Goal: Information Seeking & Learning: Learn about a topic

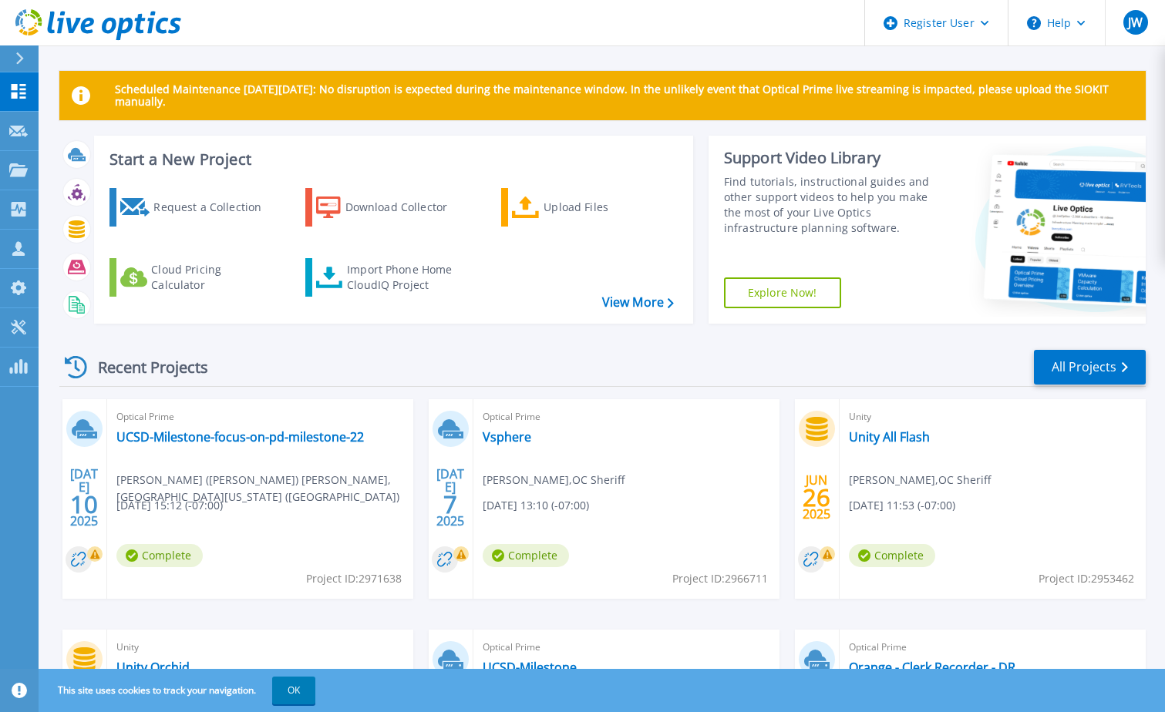
click at [22, 59] on icon at bounding box center [20, 58] width 8 height 12
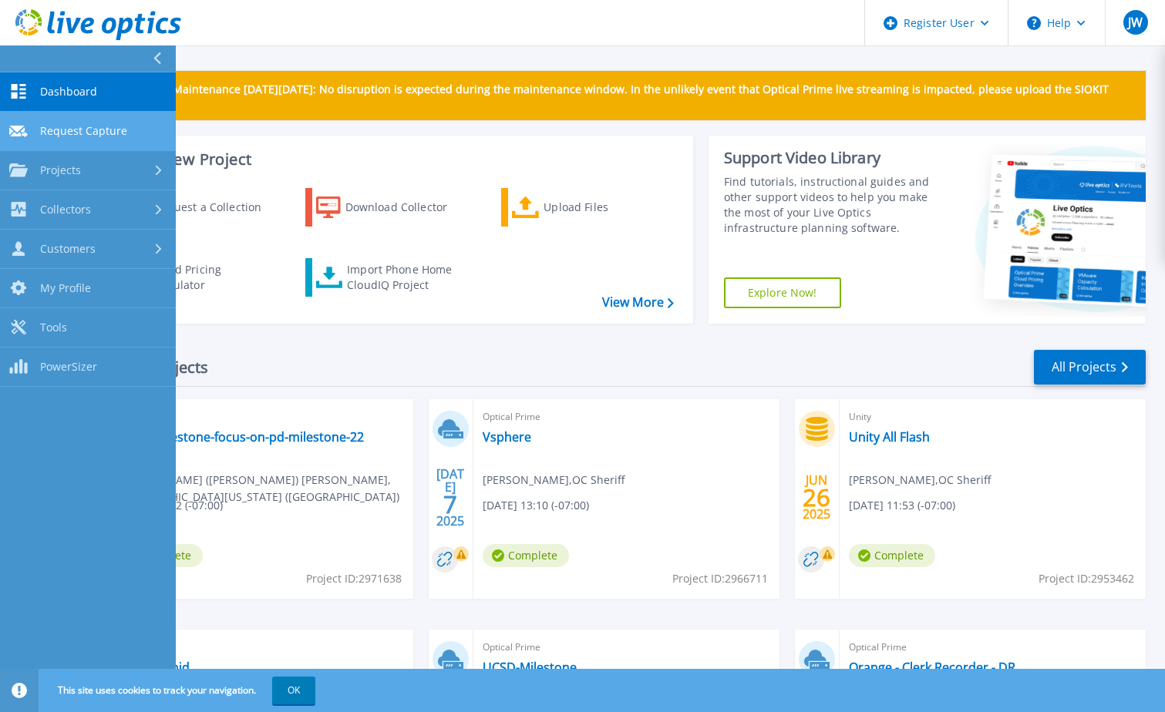
click at [81, 128] on span "Request Capture" at bounding box center [83, 131] width 87 height 14
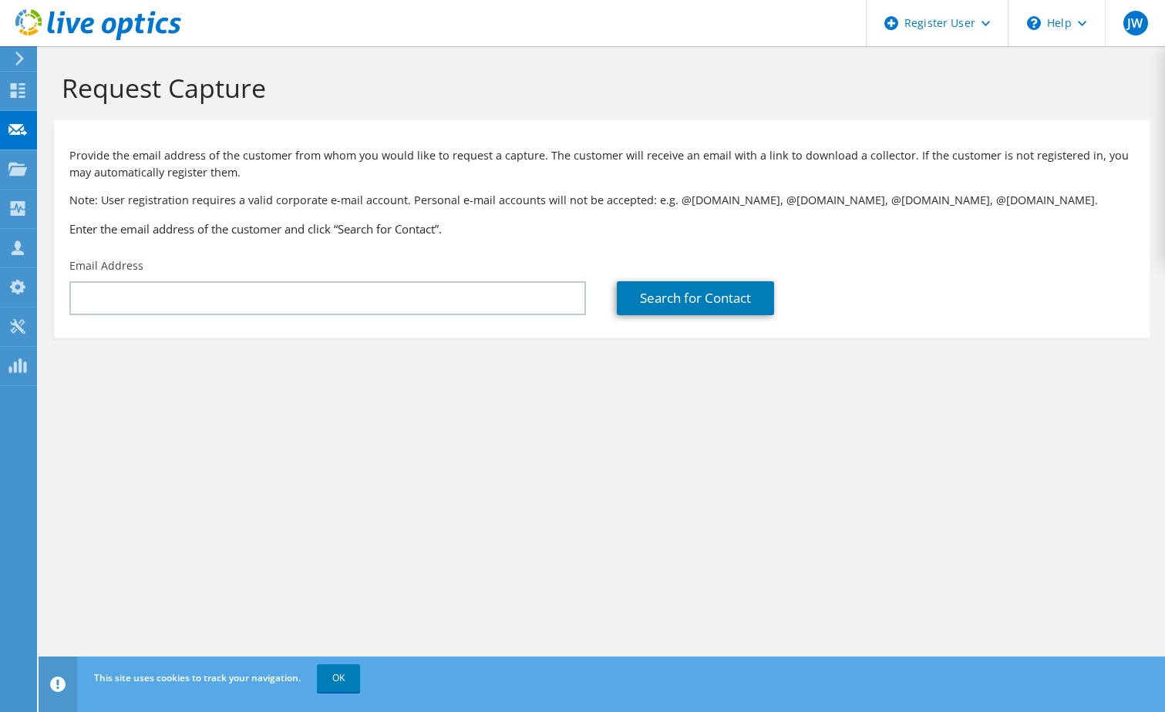
click at [14, 64] on icon at bounding box center [20, 59] width 12 height 14
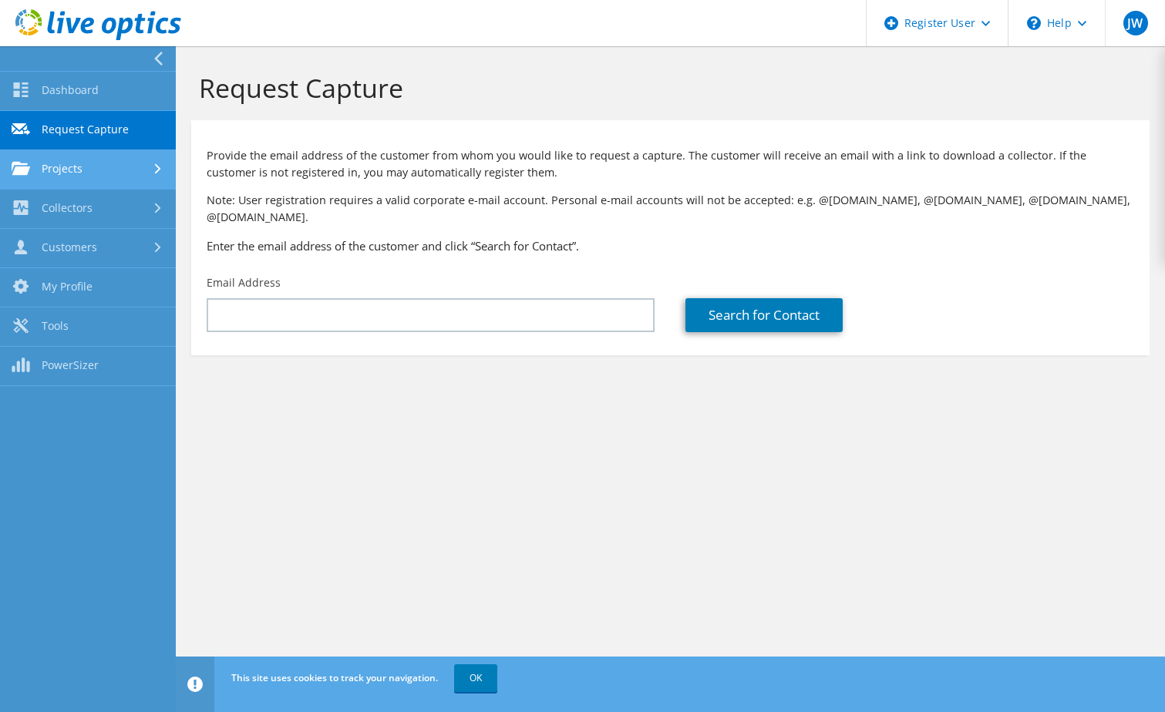
click at [49, 164] on link "Projects" at bounding box center [88, 169] width 176 height 39
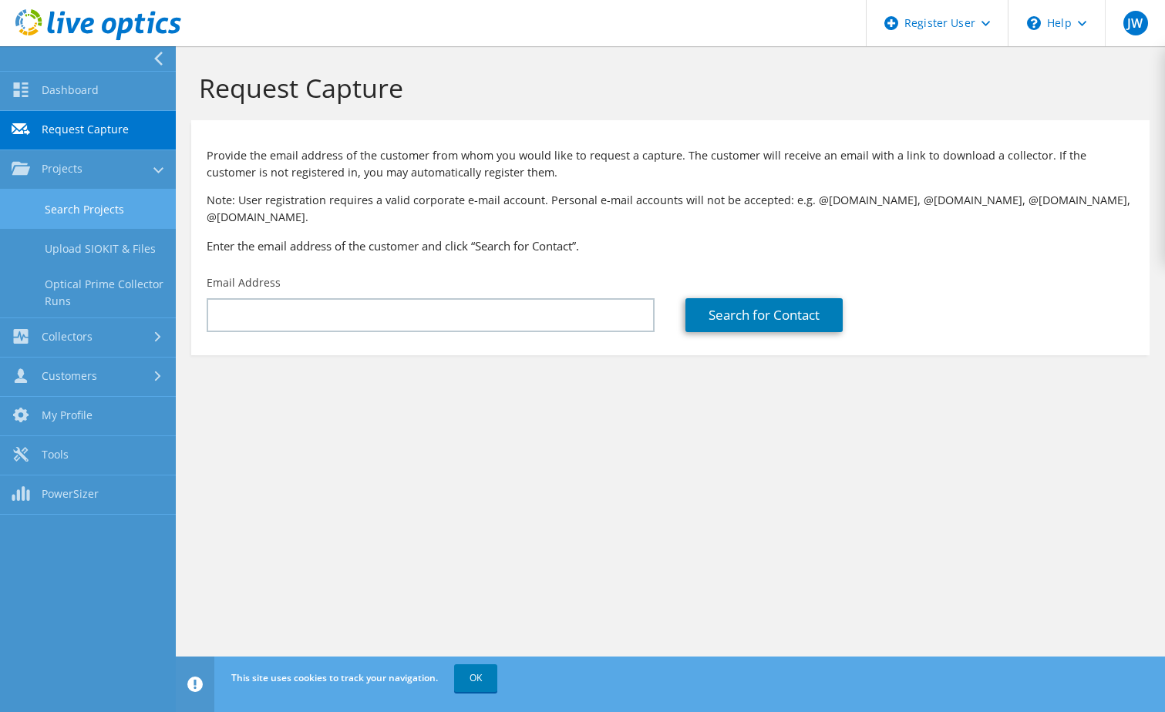
click at [84, 219] on link "Search Projects" at bounding box center [88, 209] width 176 height 39
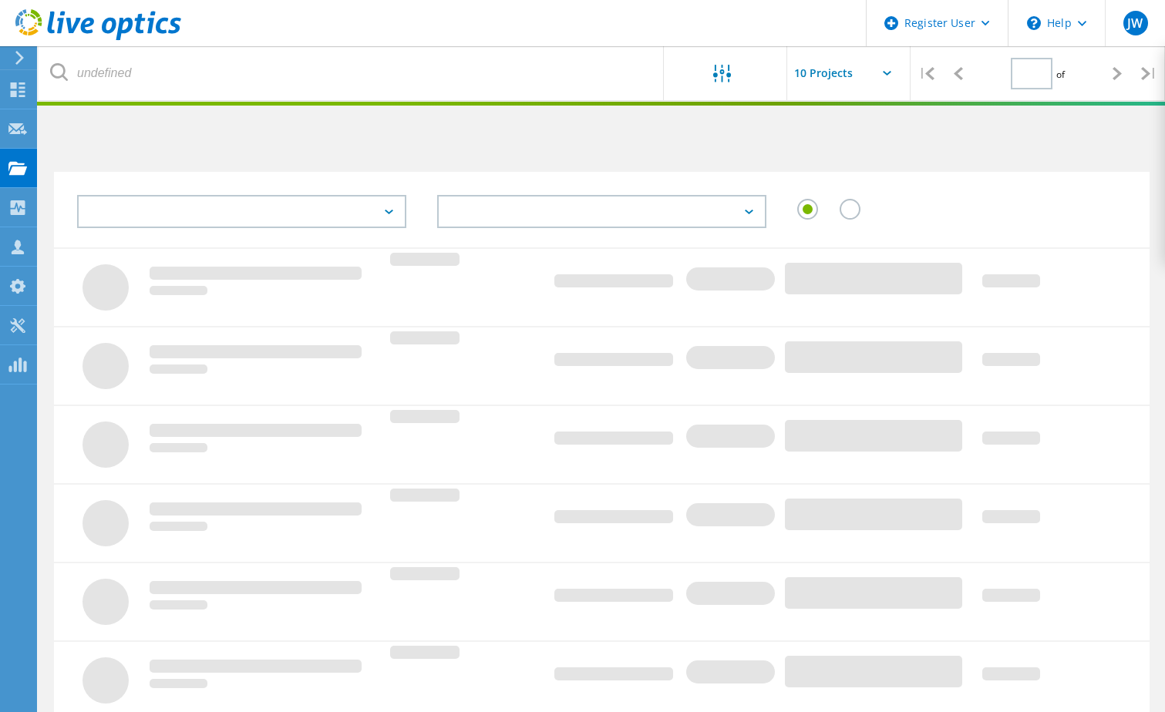
type input "1"
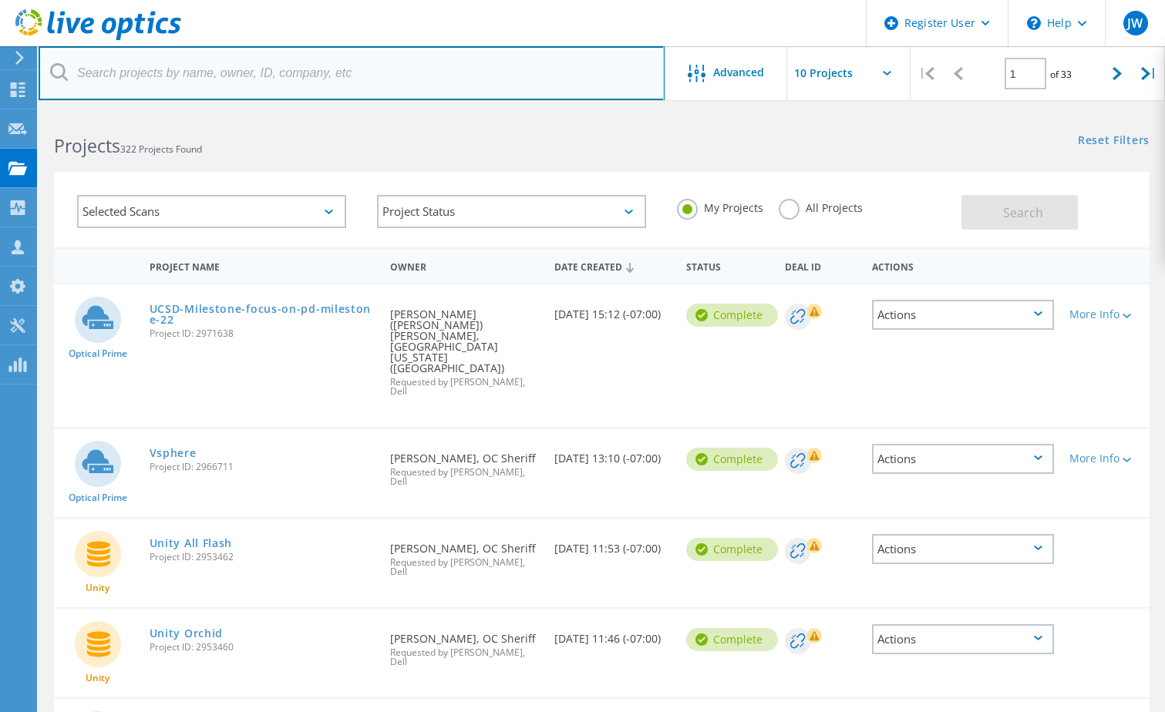
click at [265, 63] on input "text" at bounding box center [352, 73] width 626 height 54
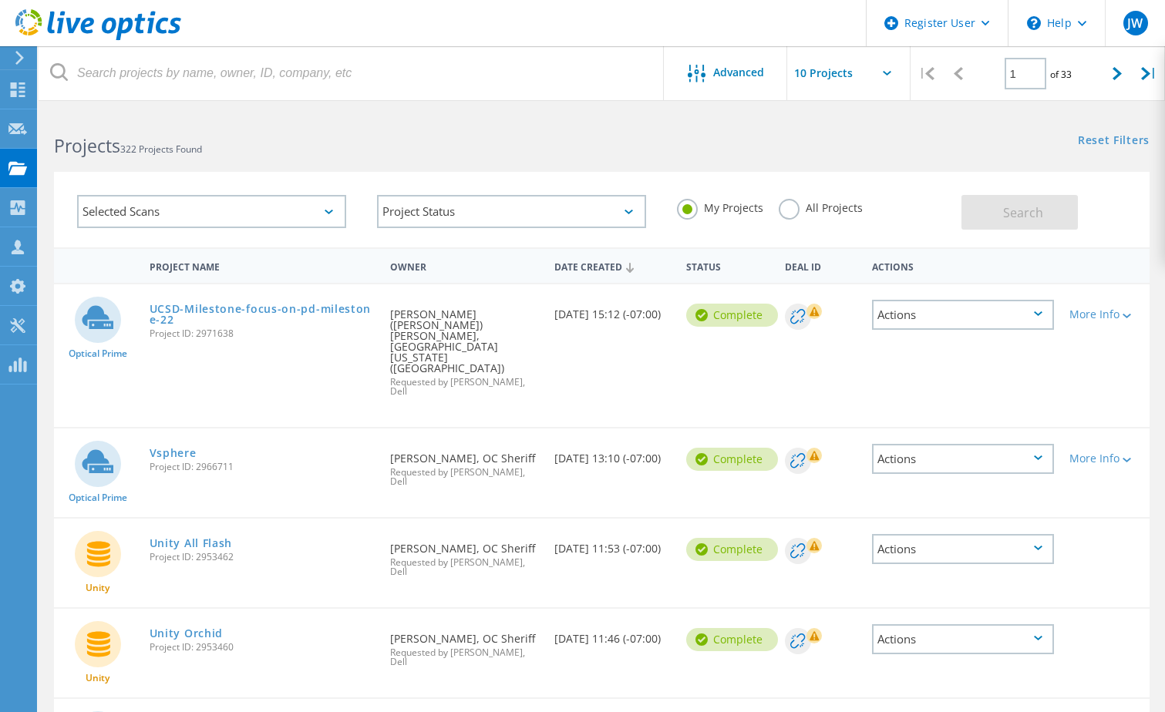
click at [850, 69] on input "text" at bounding box center [864, 73] width 154 height 54
click at [842, 191] on div "Show 40 Projects" at bounding box center [864, 189] width 153 height 25
type input "Show 40 Projects"
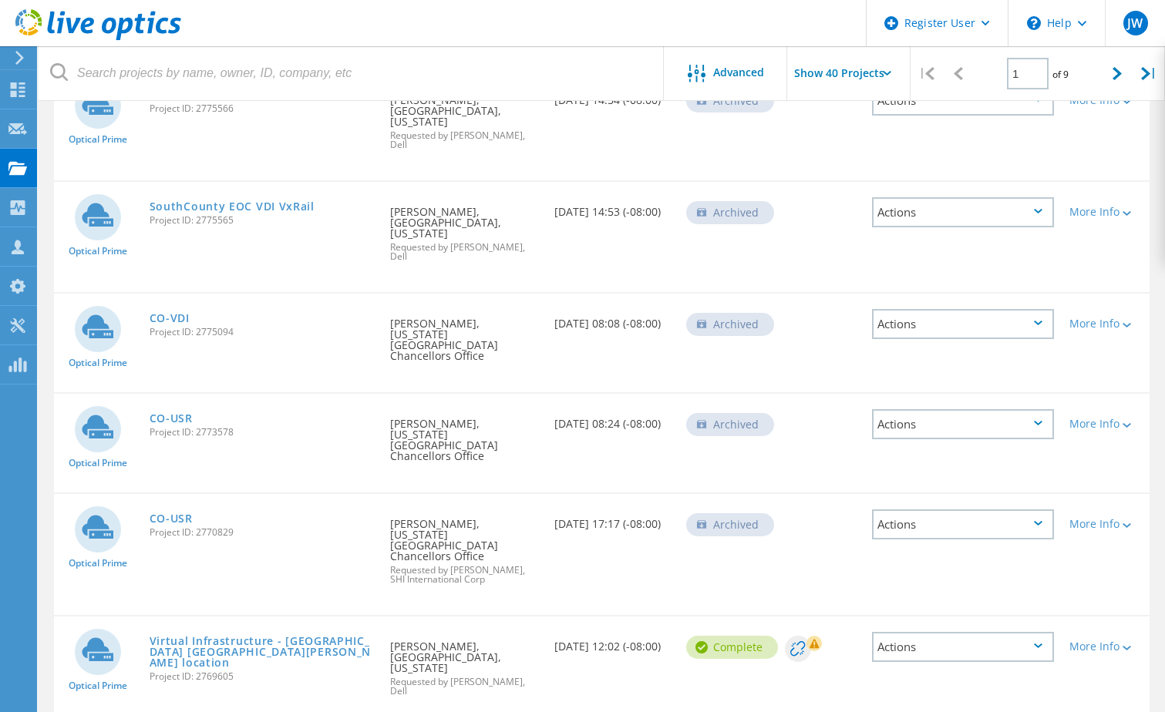
scroll to position [1773, 0]
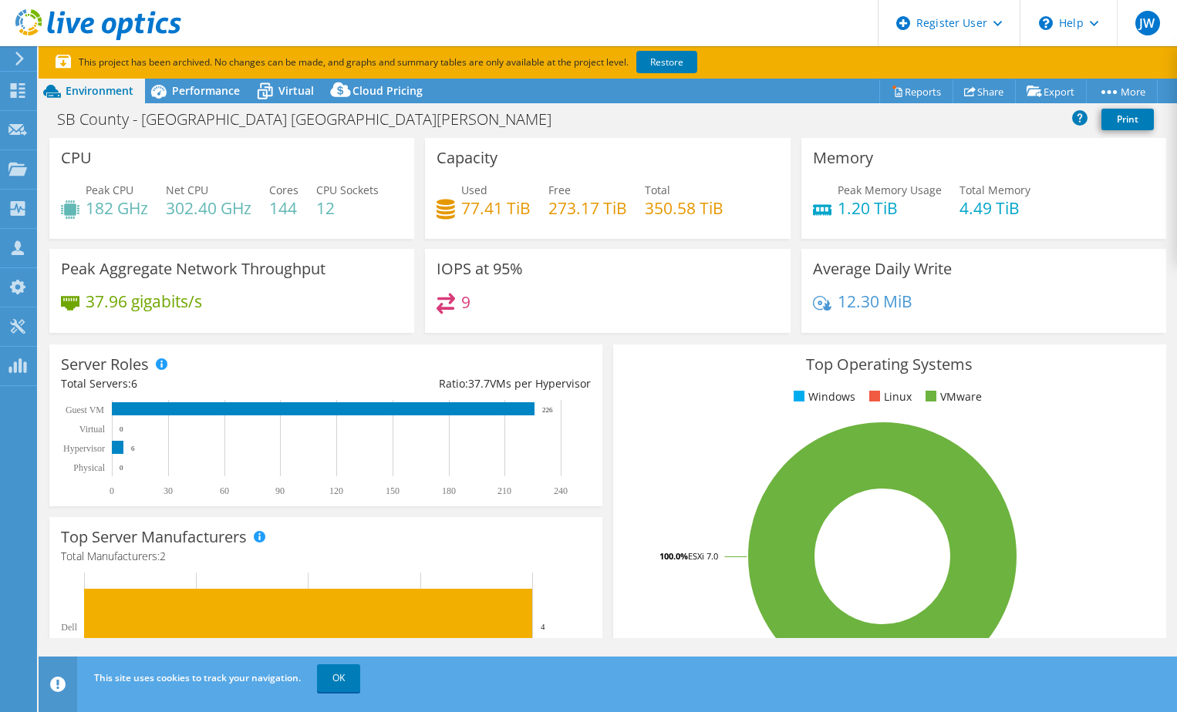
select select "USD"
click at [211, 91] on span "Performance" at bounding box center [206, 90] width 68 height 15
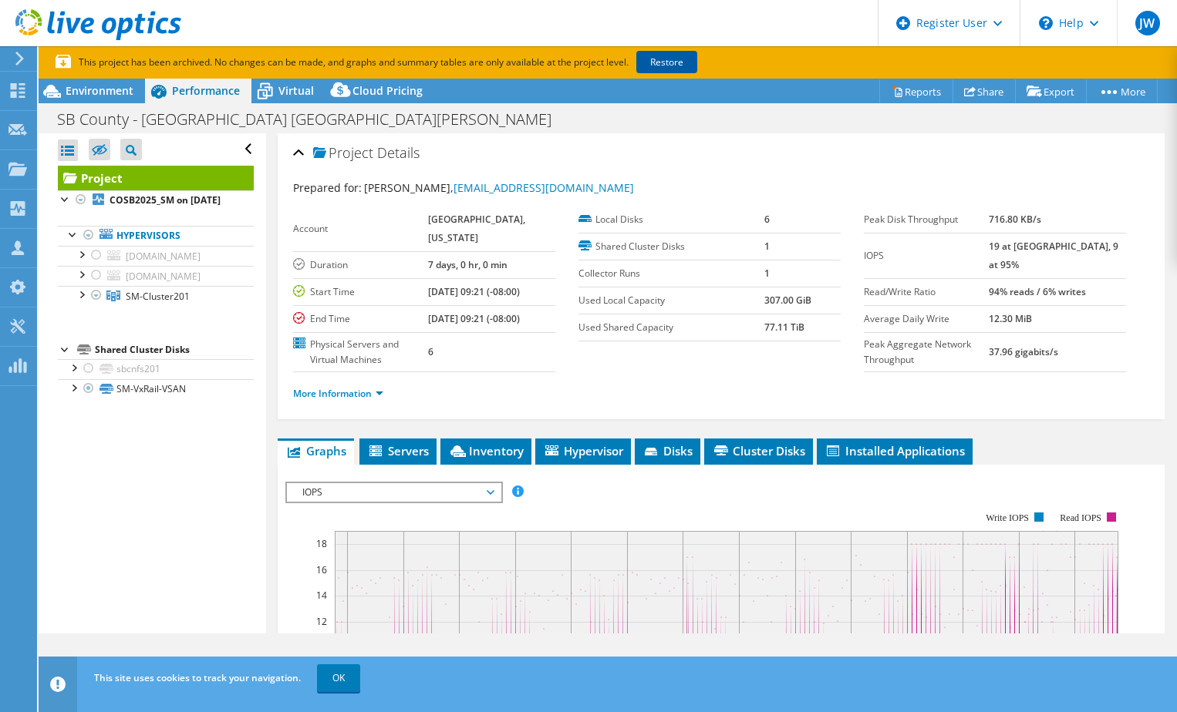
click at [679, 56] on link "Restore" at bounding box center [666, 62] width 61 height 22
click at [76, 301] on div at bounding box center [80, 293] width 15 height 15
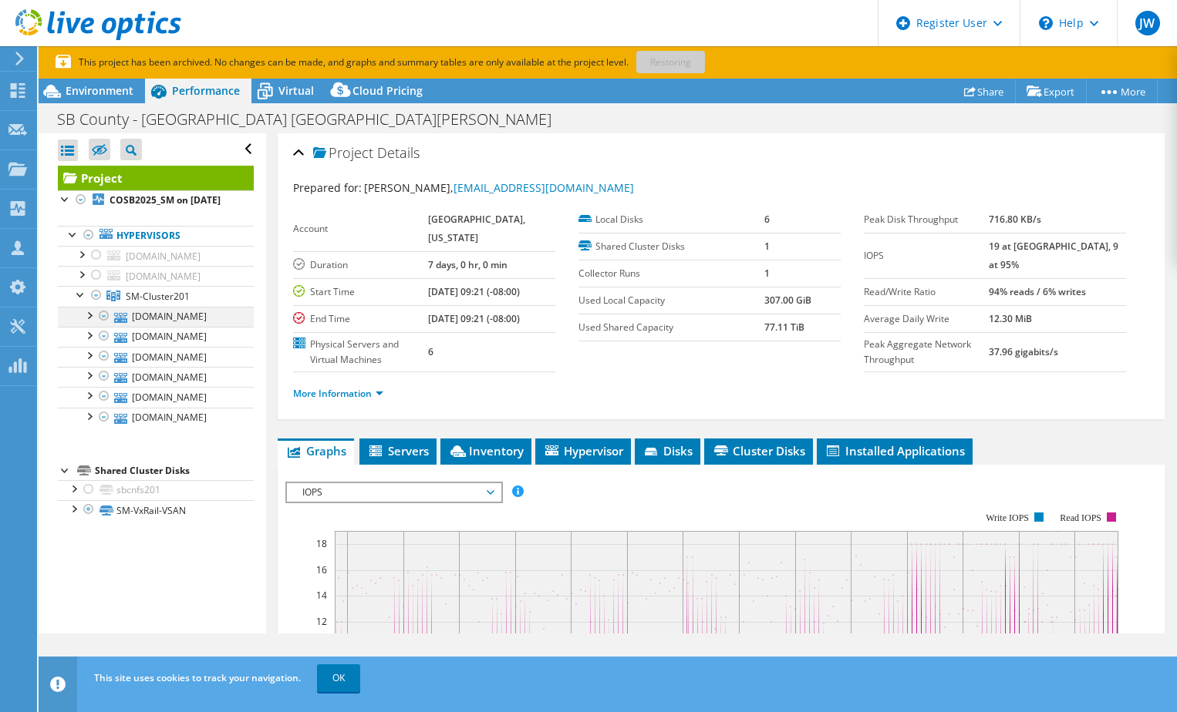
click at [88, 322] on div at bounding box center [88, 314] width 15 height 15
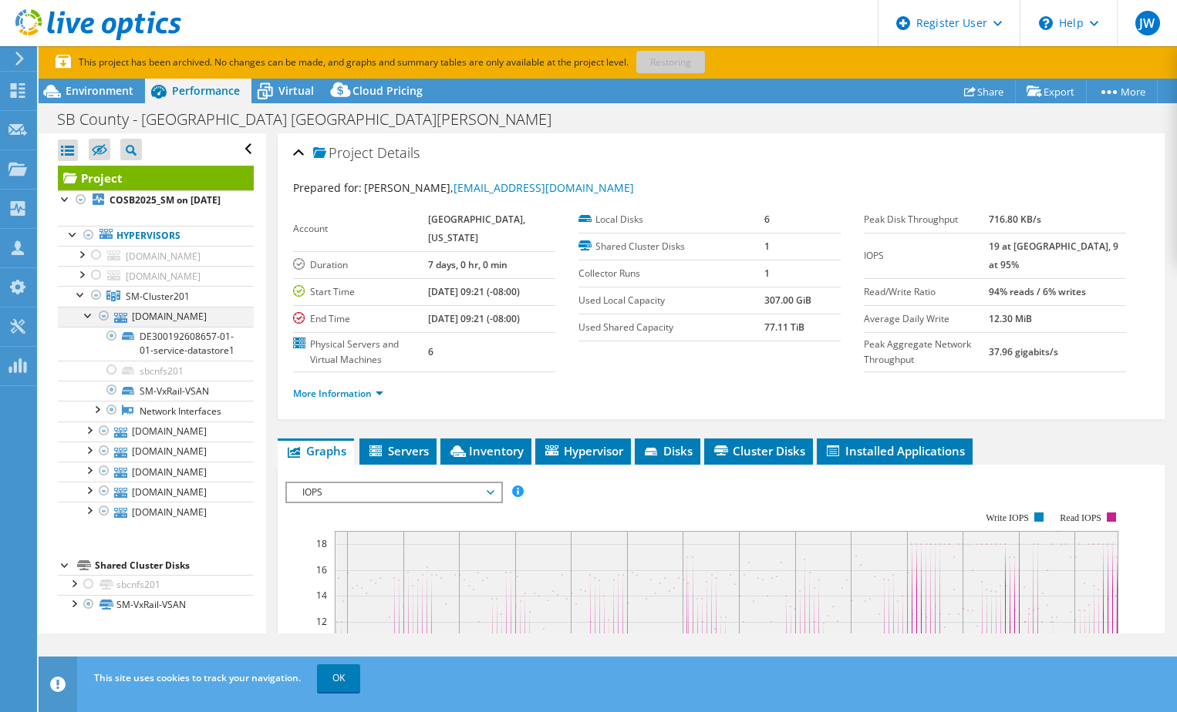
click at [88, 322] on div at bounding box center [88, 314] width 15 height 15
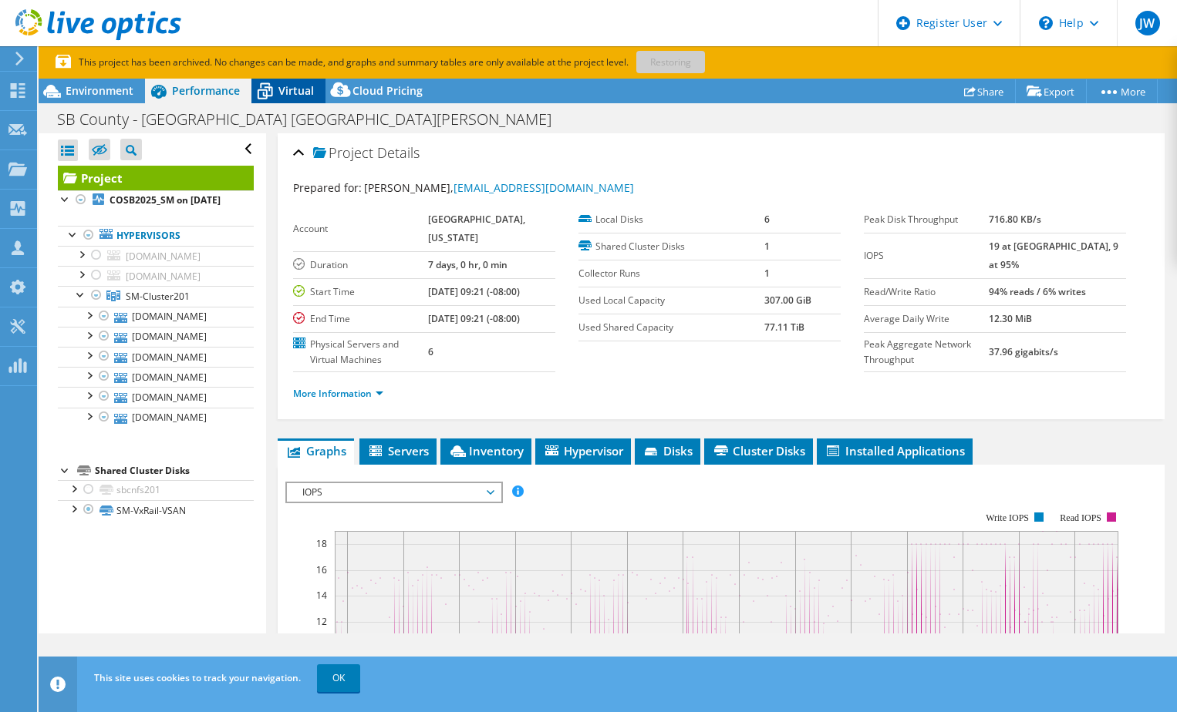
click at [285, 95] on span "Virtual" at bounding box center [295, 90] width 35 height 15
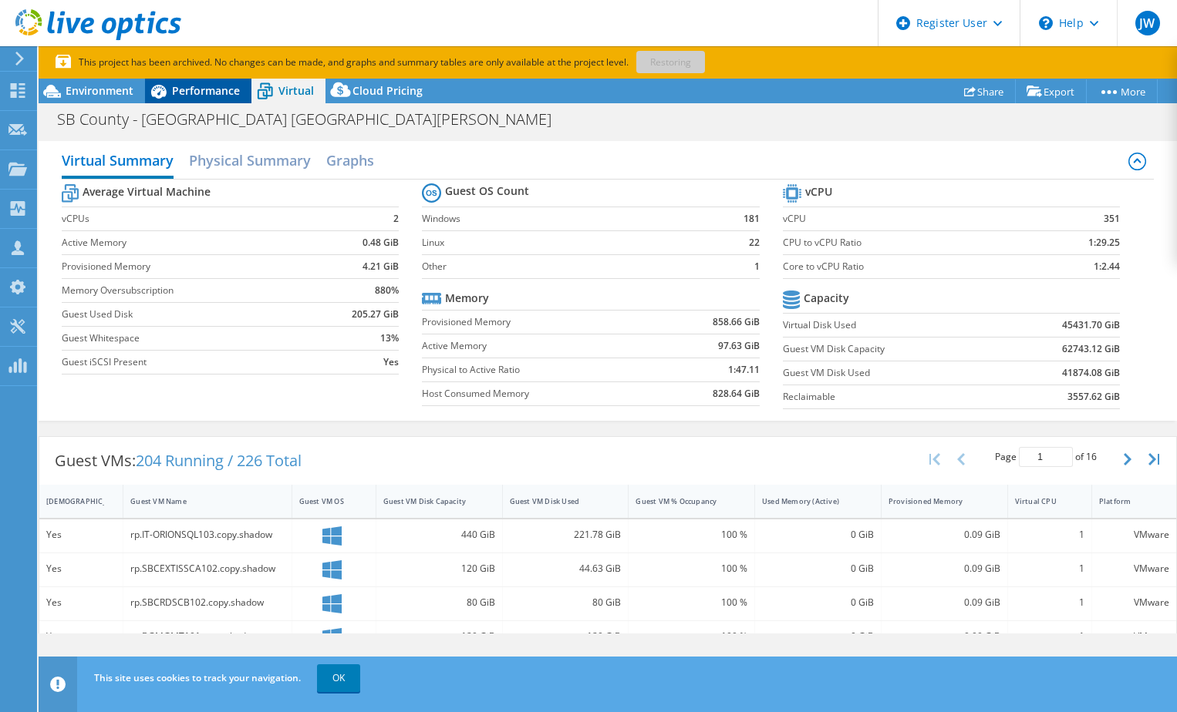
click at [207, 93] on span "Performance" at bounding box center [206, 90] width 68 height 15
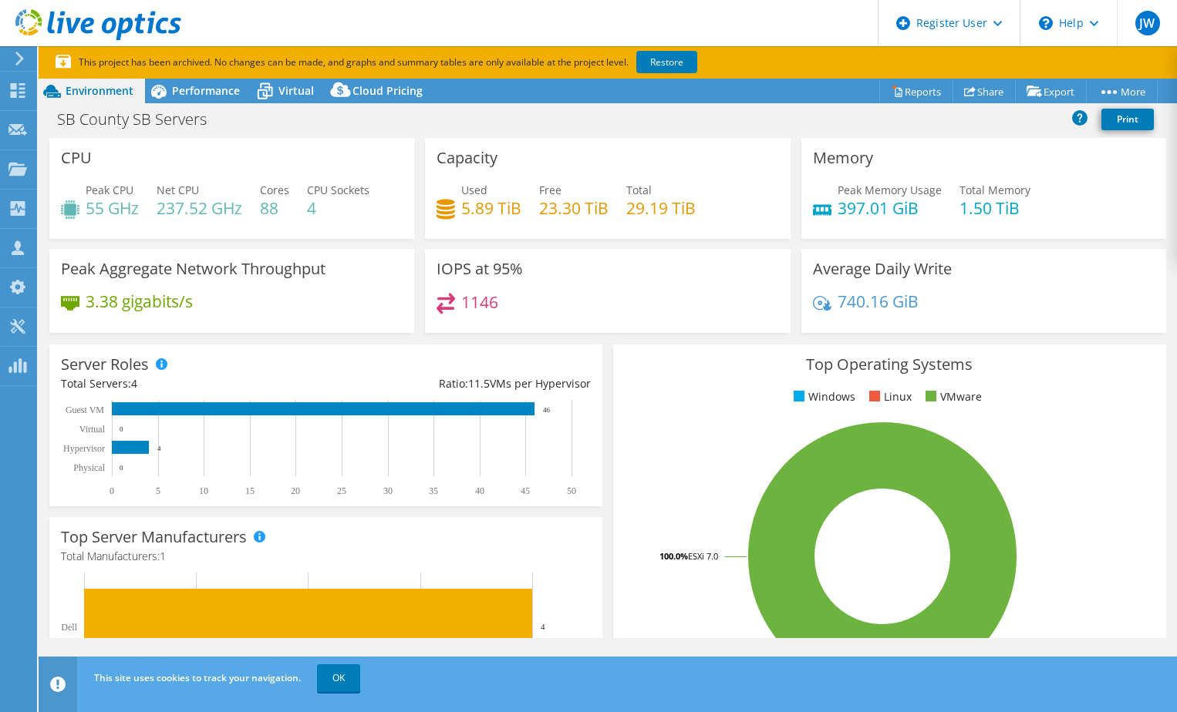
select select "USD"
click at [213, 87] on span "Performance" at bounding box center [206, 90] width 68 height 15
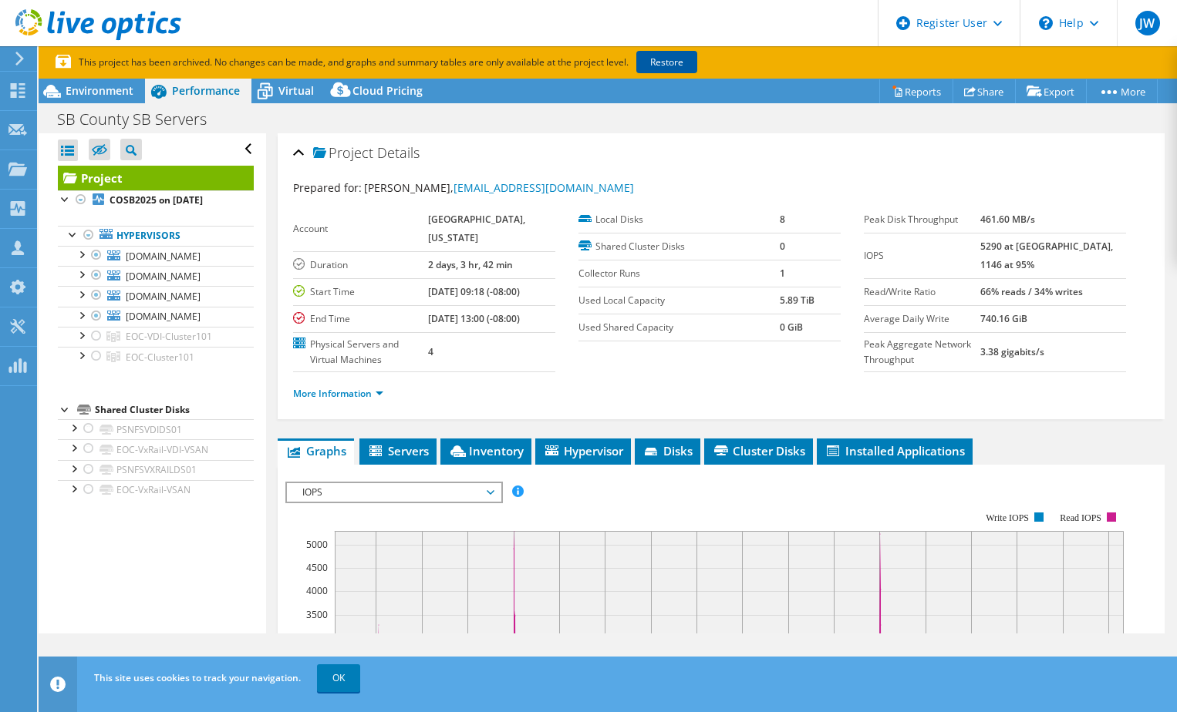
click at [662, 62] on link "Restore" at bounding box center [666, 62] width 61 height 22
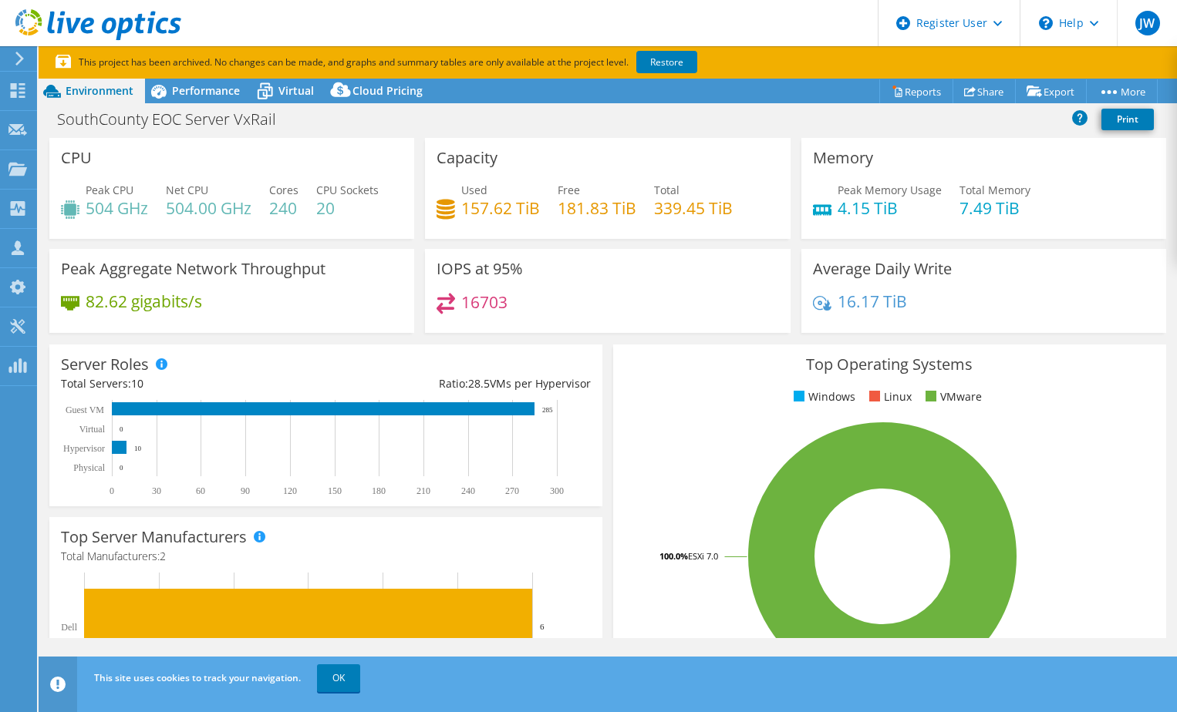
select select "USD"
click at [222, 89] on span "Performance" at bounding box center [206, 90] width 68 height 15
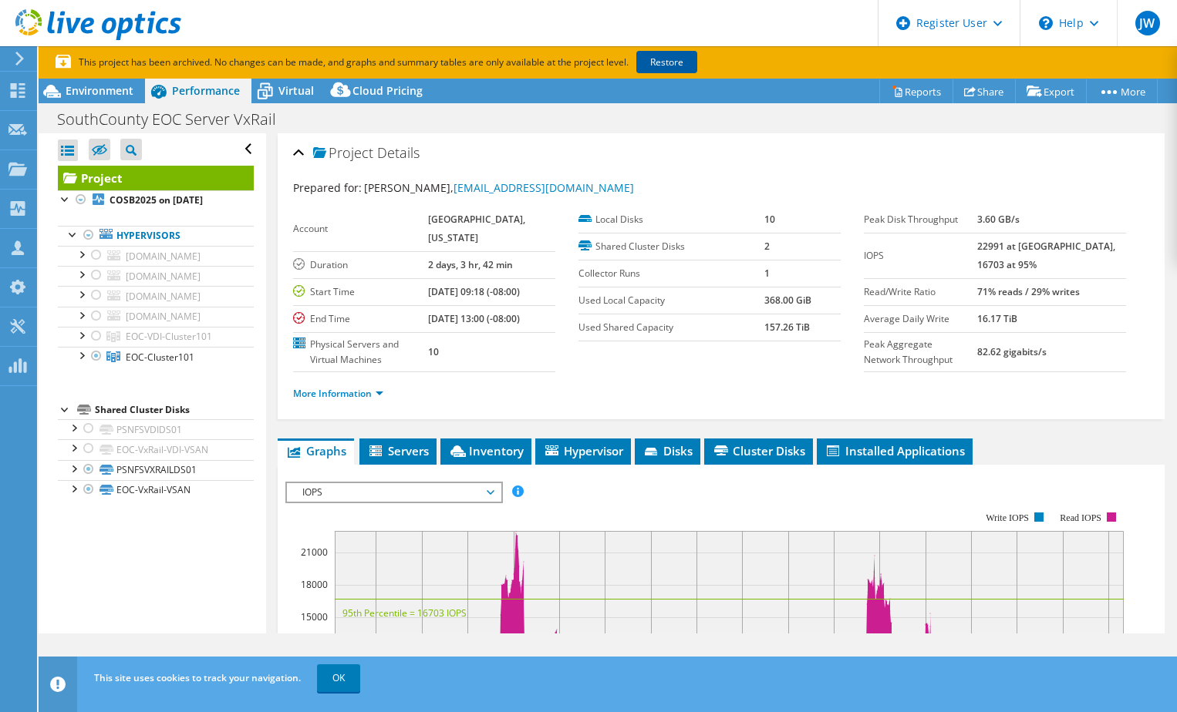
click at [681, 62] on link "Restore" at bounding box center [666, 62] width 61 height 22
click at [79, 356] on div at bounding box center [80, 354] width 15 height 15
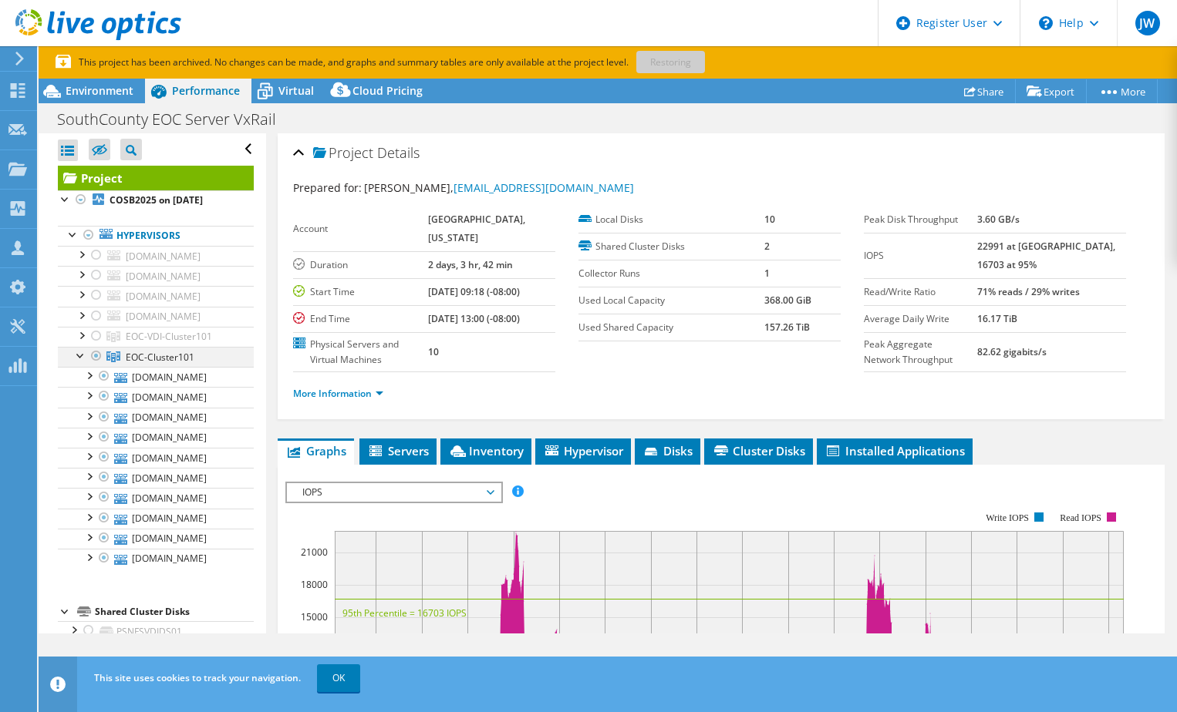
click at [79, 356] on div at bounding box center [80, 354] width 15 height 15
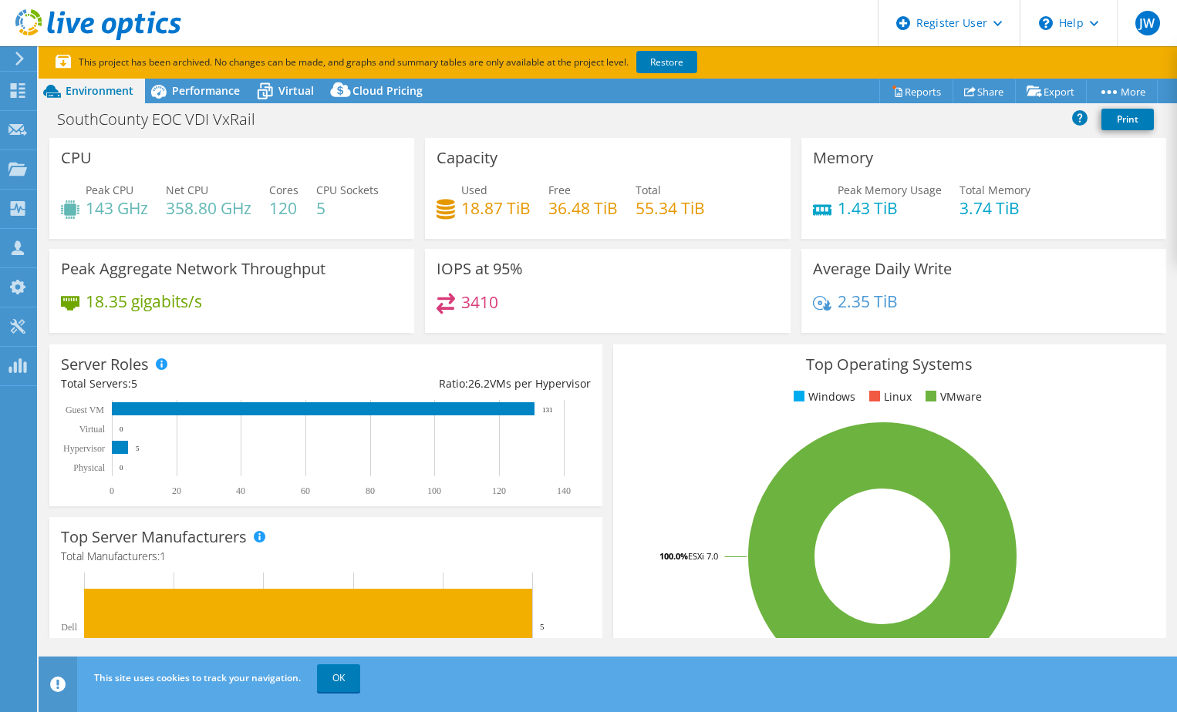
select select "USD"
click at [178, 96] on span "Performance" at bounding box center [206, 90] width 68 height 15
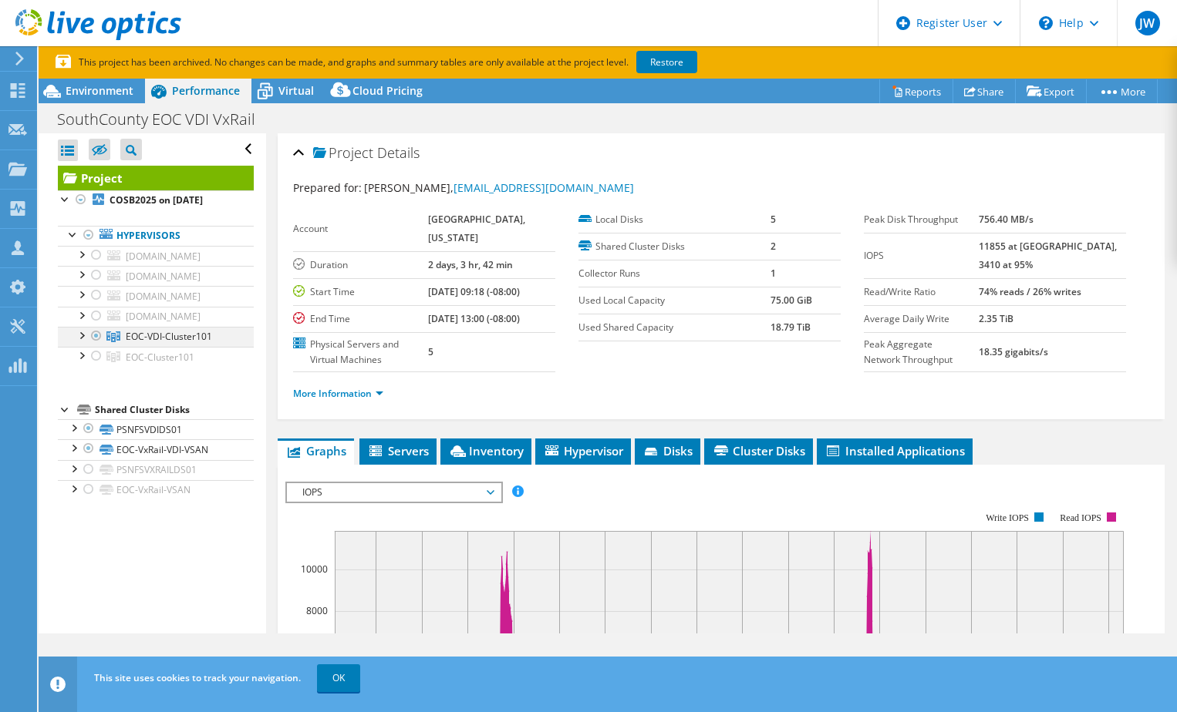
click at [82, 338] on div at bounding box center [80, 334] width 15 height 15
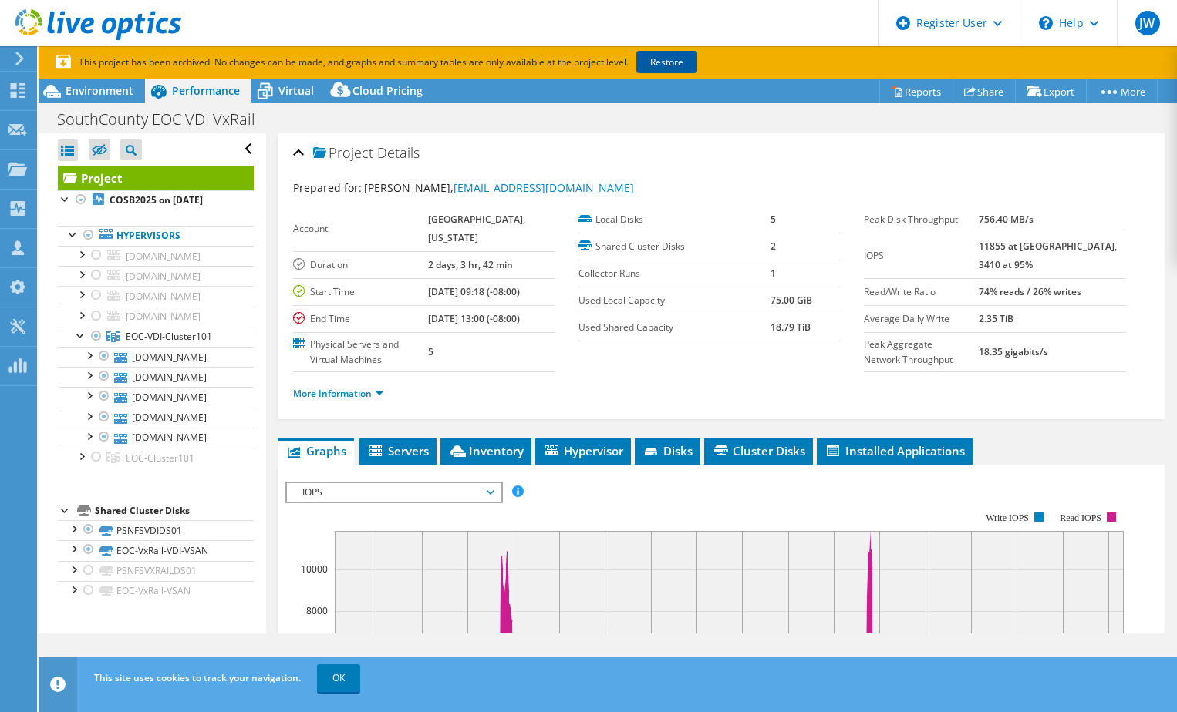
click at [675, 60] on link "Restore" at bounding box center [666, 62] width 61 height 22
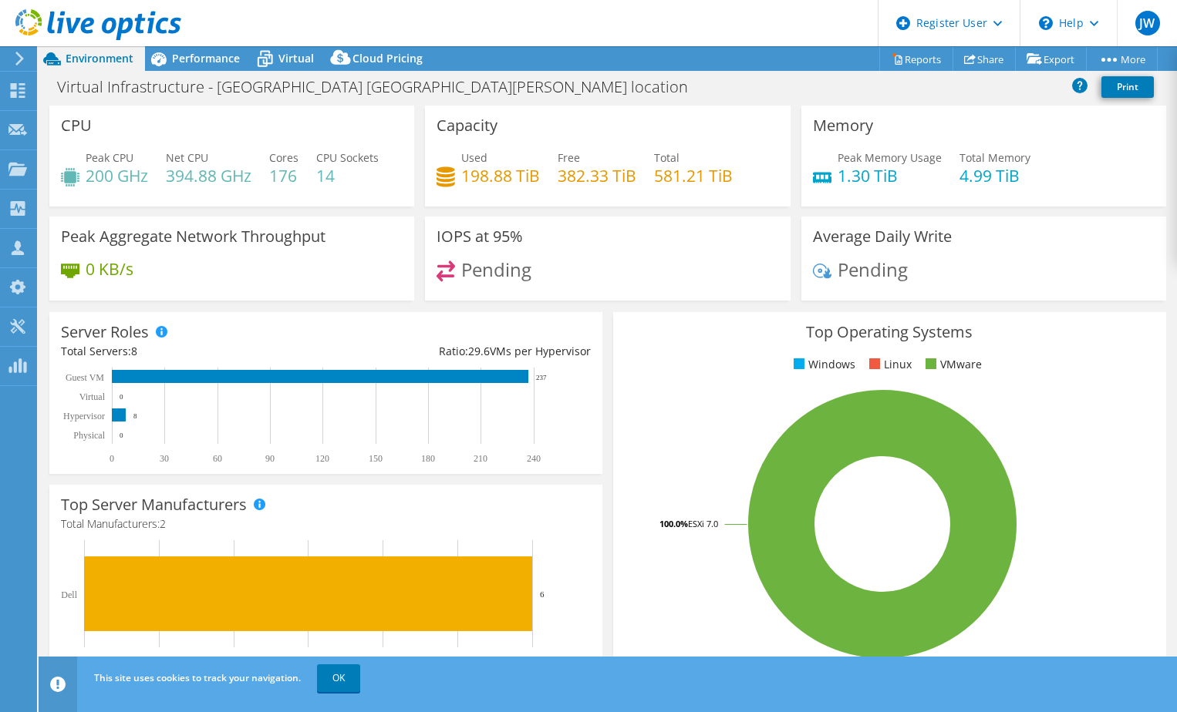
select select "USD"
click at [217, 61] on span "Performance" at bounding box center [206, 58] width 68 height 15
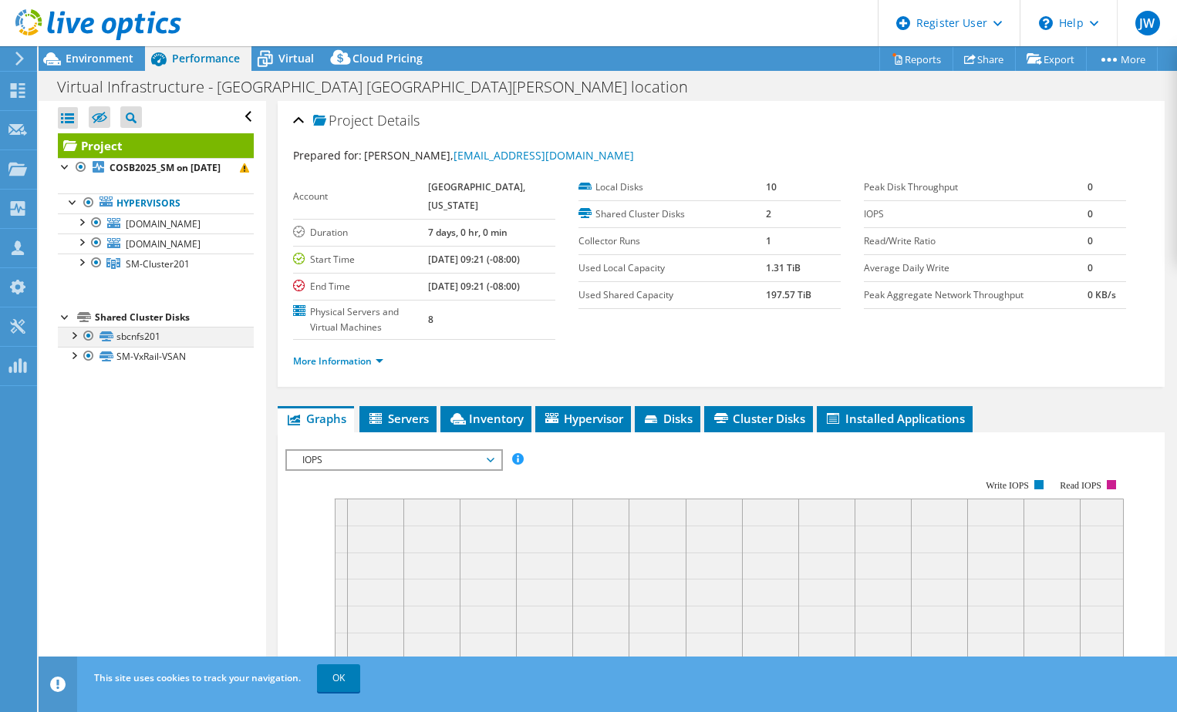
click at [72, 342] on div at bounding box center [73, 334] width 15 height 15
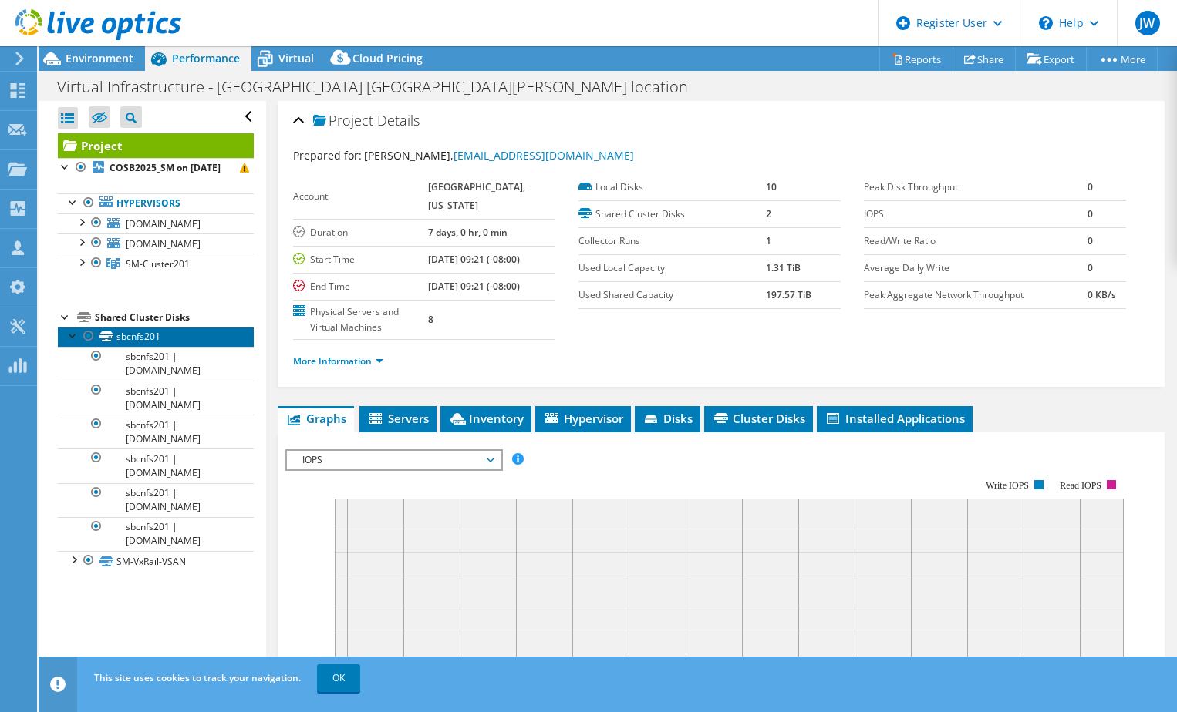
click at [138, 347] on link "sbcnfs201" at bounding box center [156, 337] width 196 height 20
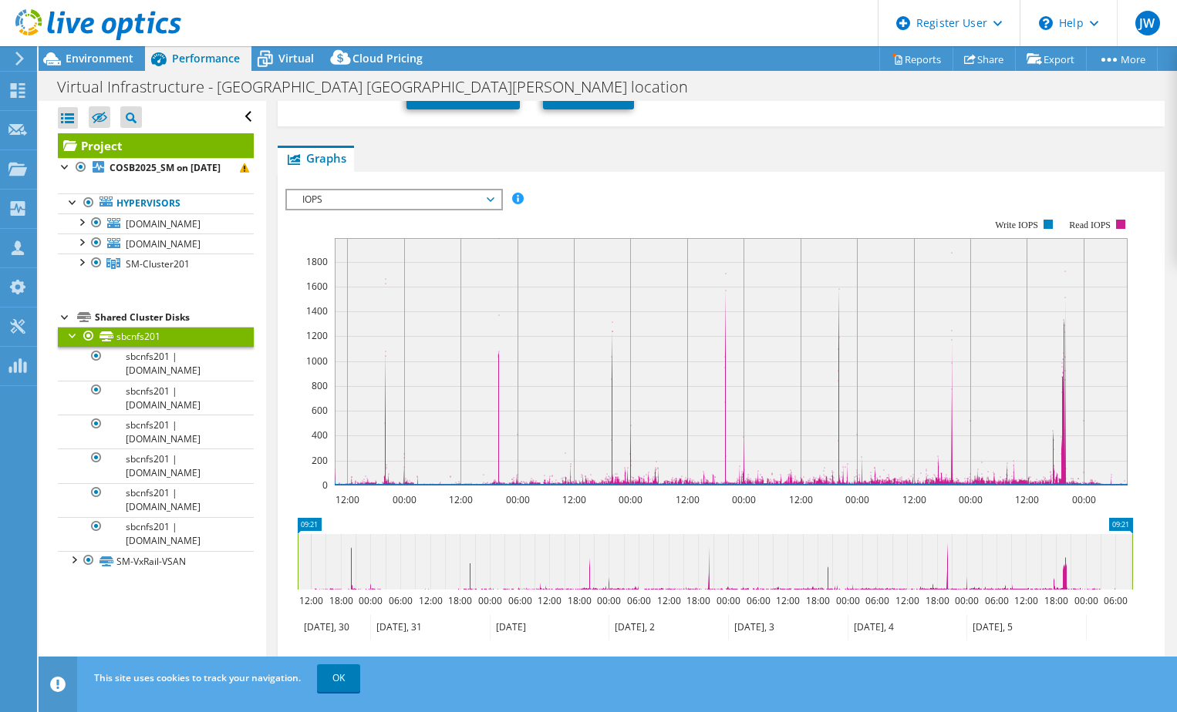
scroll to position [130, 0]
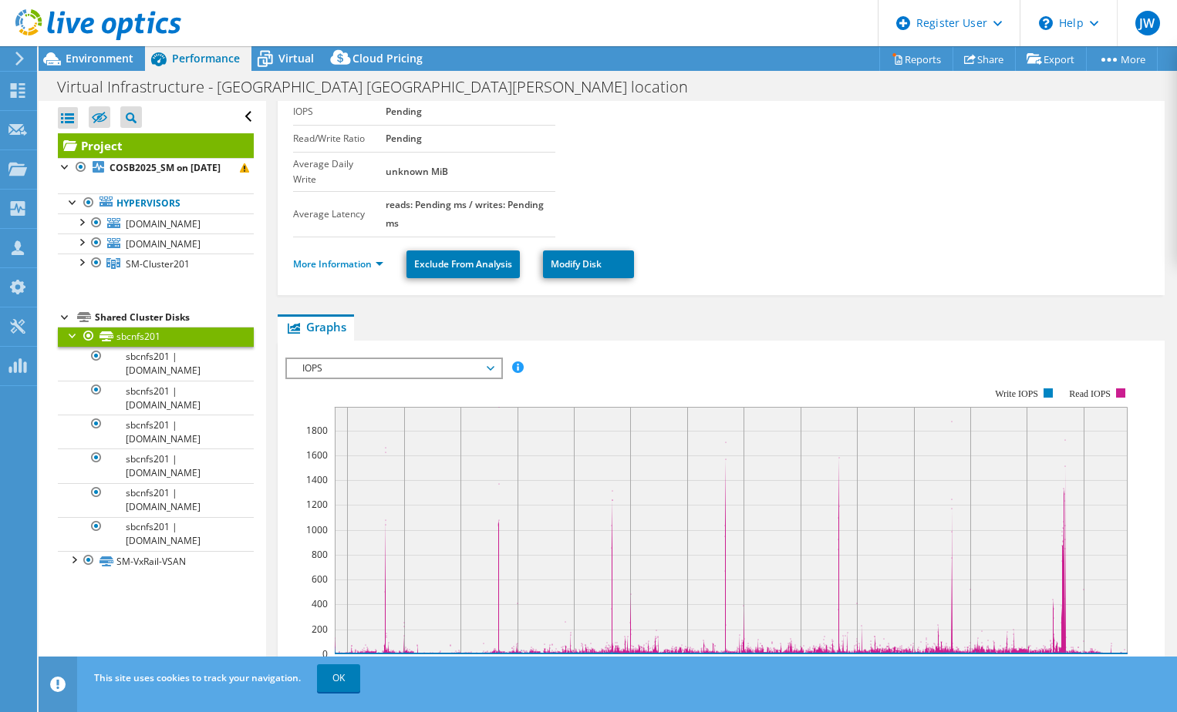
click at [70, 342] on div at bounding box center [73, 334] width 15 height 15
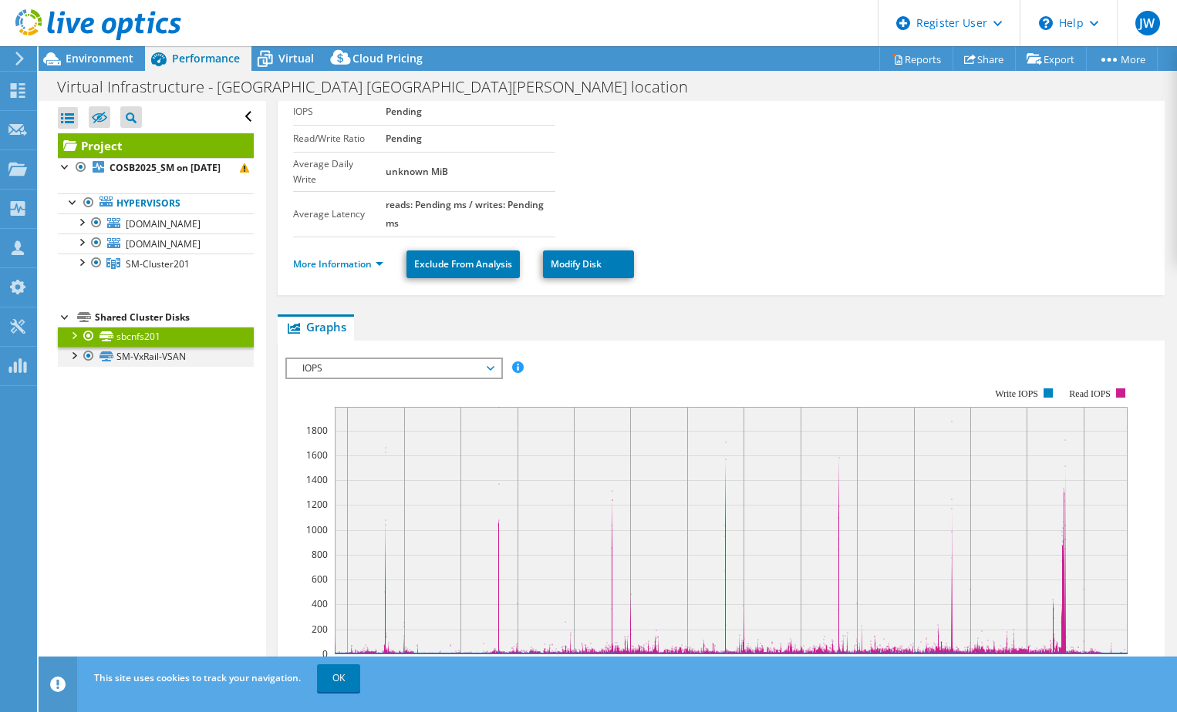
click at [68, 362] on div at bounding box center [73, 354] width 15 height 15
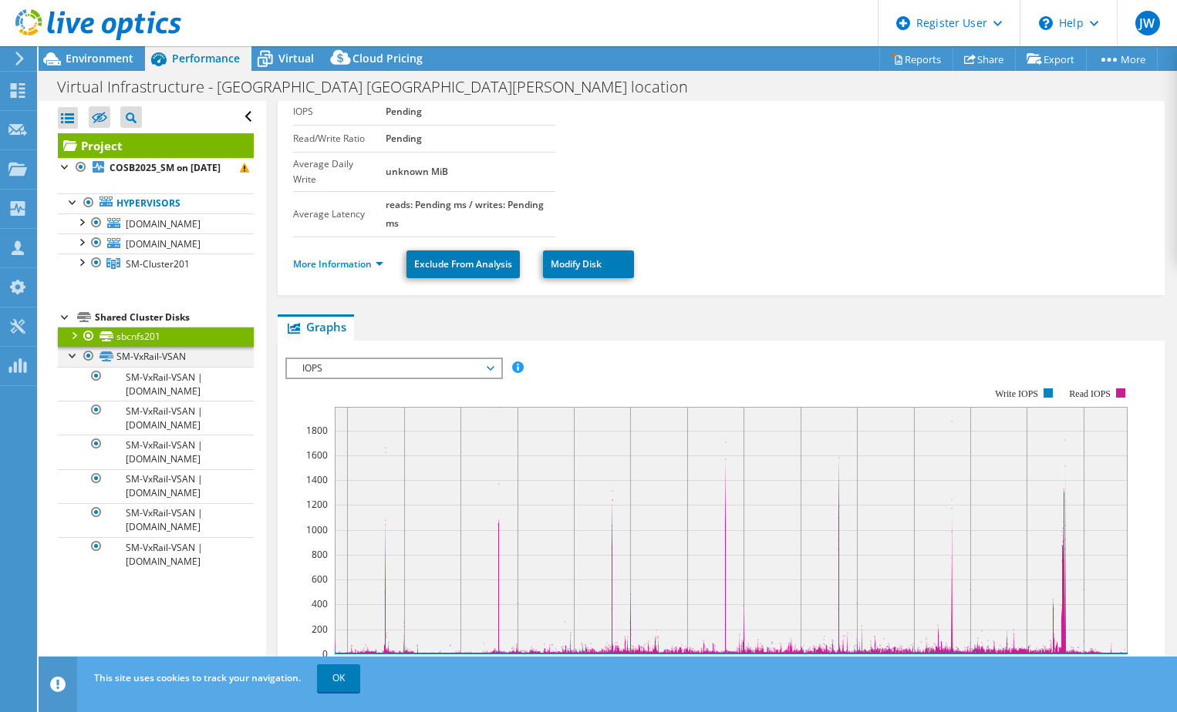
click at [66, 362] on div at bounding box center [73, 354] width 15 height 15
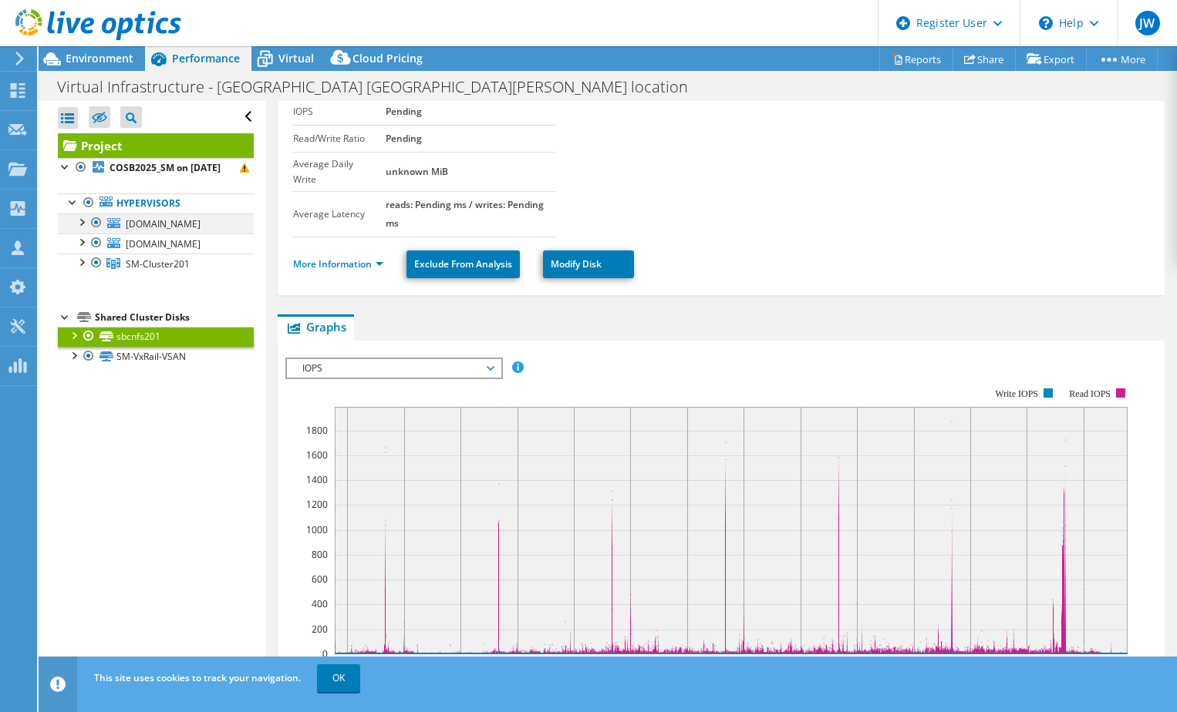
click at [82, 229] on div at bounding box center [80, 221] width 15 height 15
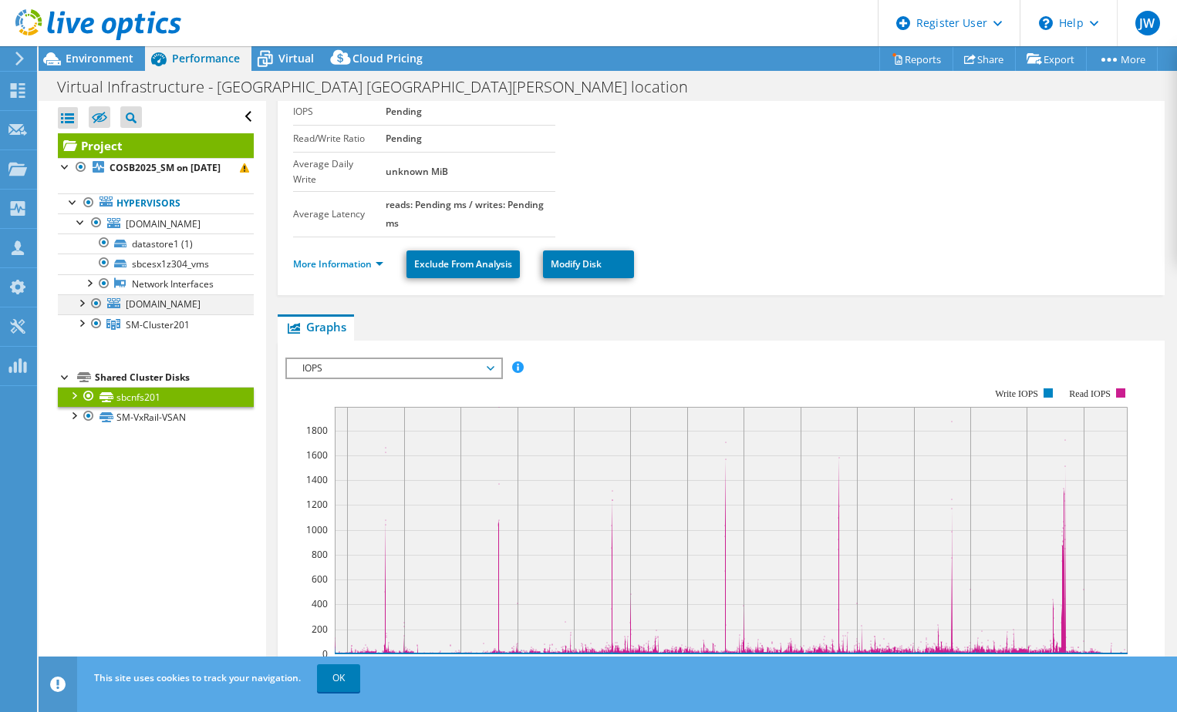
click at [82, 310] on div at bounding box center [80, 302] width 15 height 15
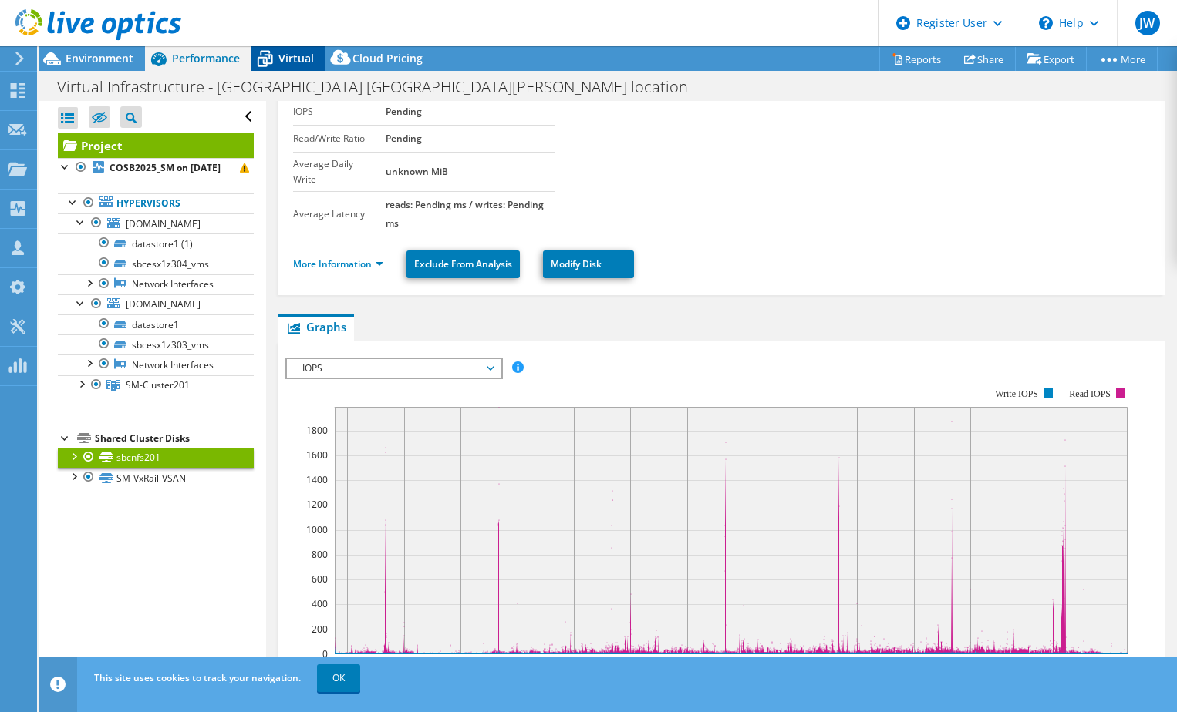
click at [280, 55] on span "Virtual" at bounding box center [295, 58] width 35 height 15
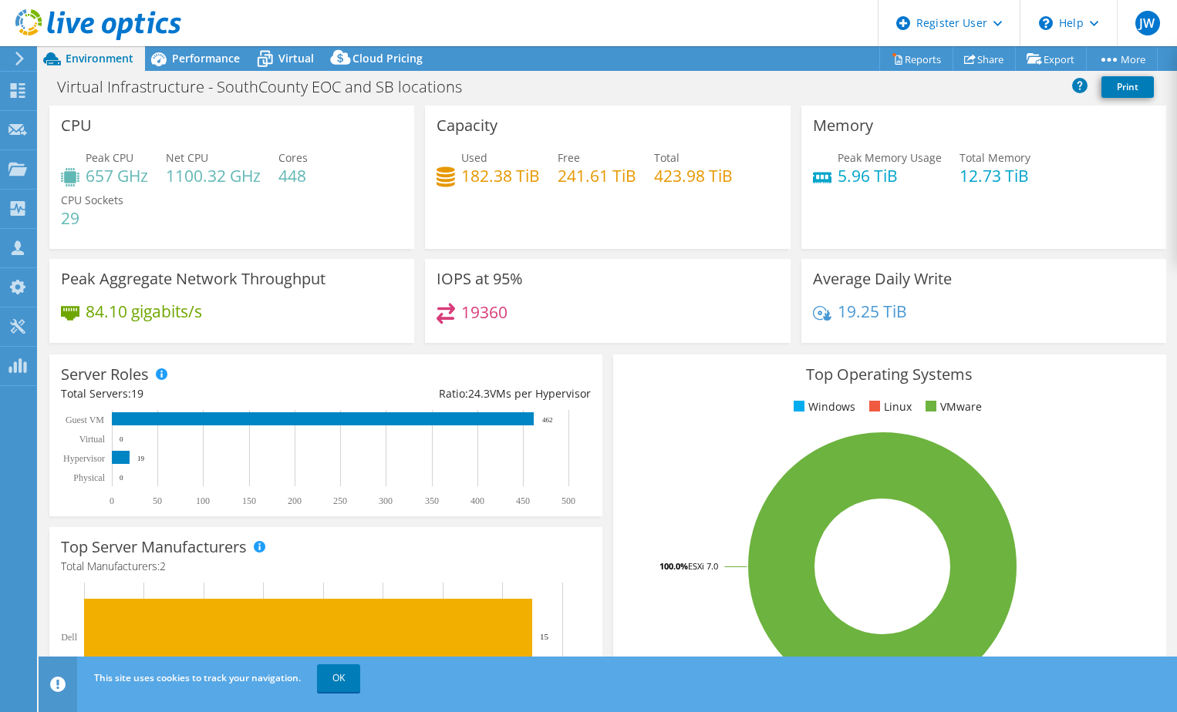
select select "USD"
click at [207, 63] on span "Performance" at bounding box center [206, 58] width 68 height 15
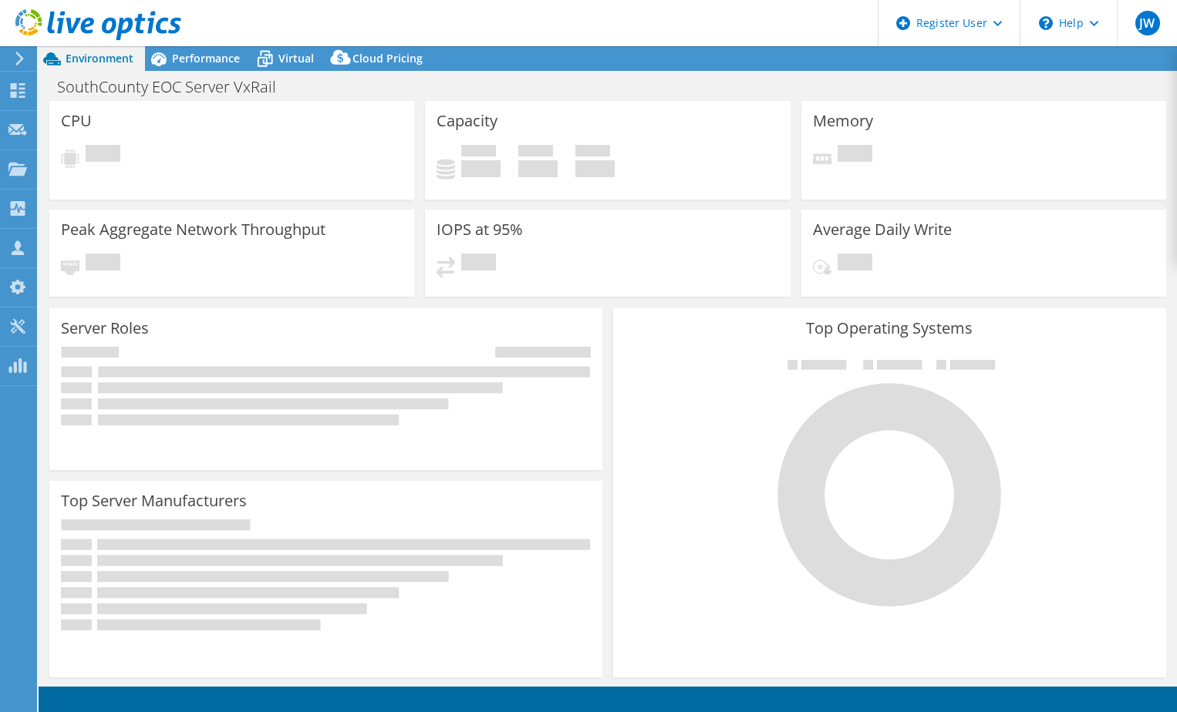
select select "USD"
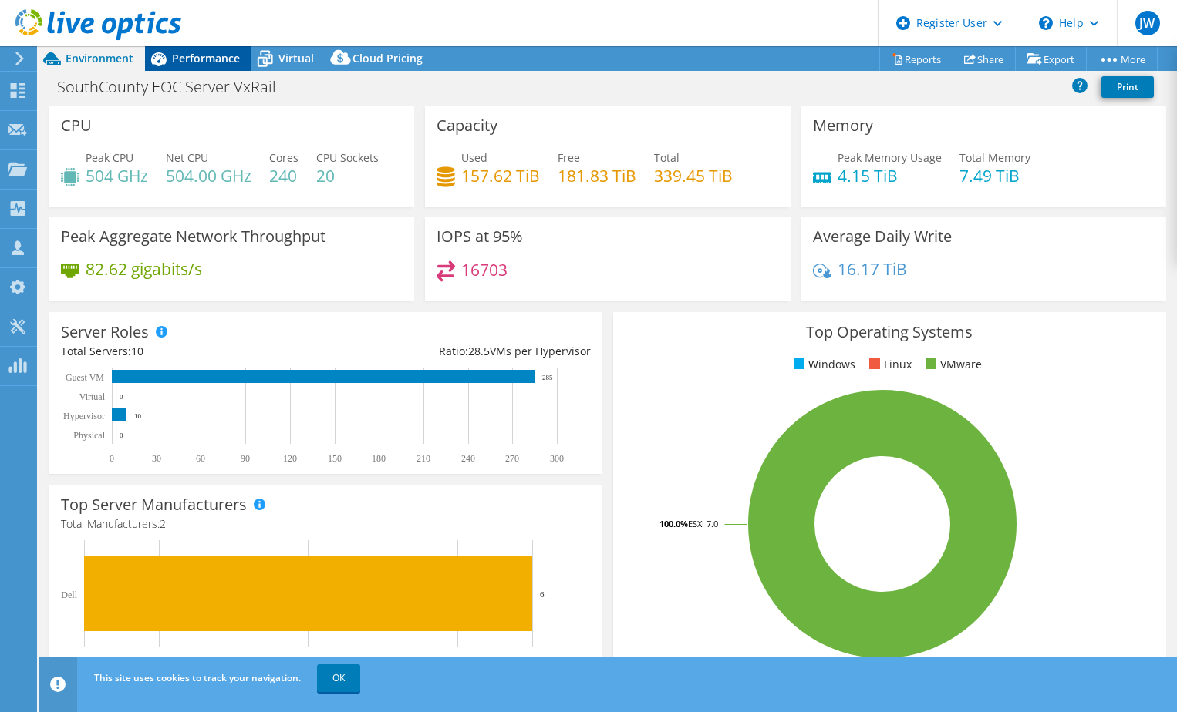
click at [210, 56] on span "Performance" at bounding box center [206, 58] width 68 height 15
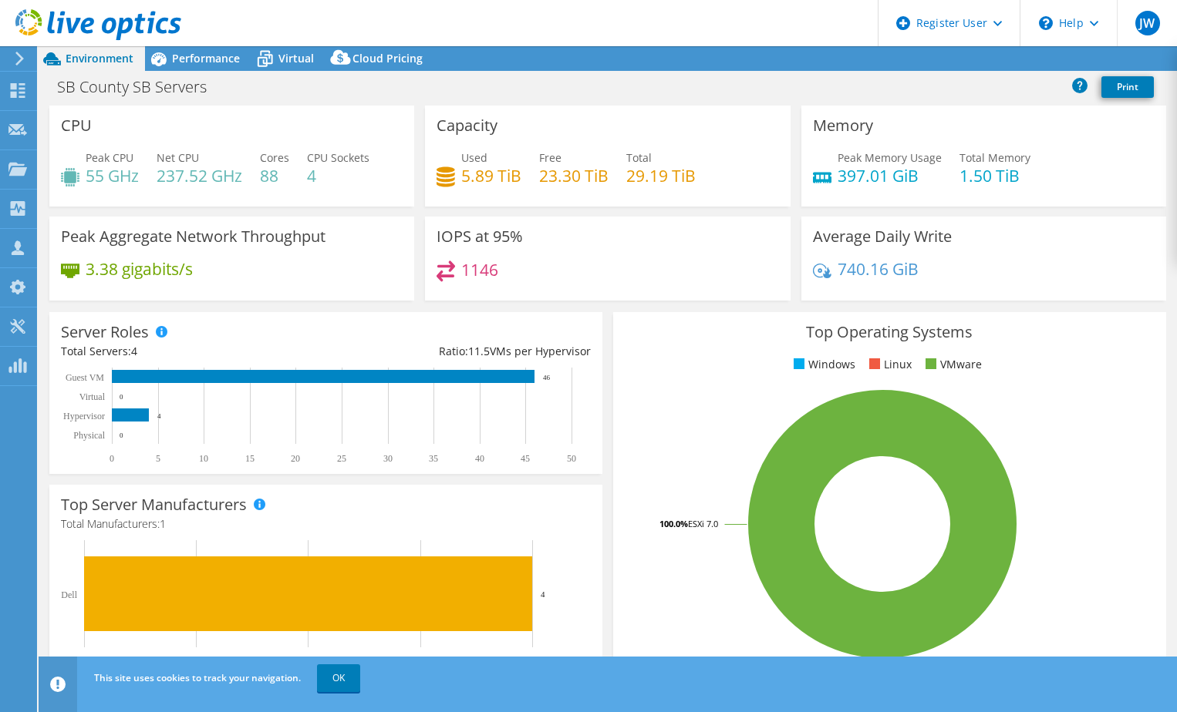
select select "USD"
click at [194, 63] on span "Performance" at bounding box center [206, 58] width 68 height 15
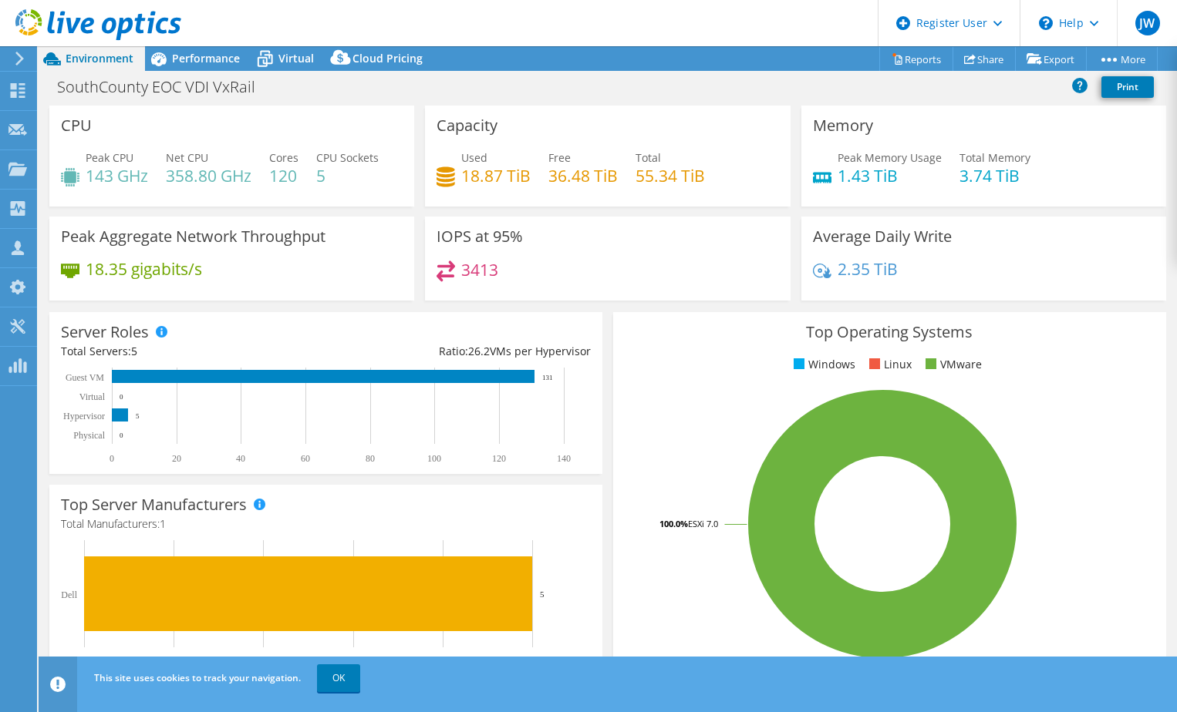
select select "USD"
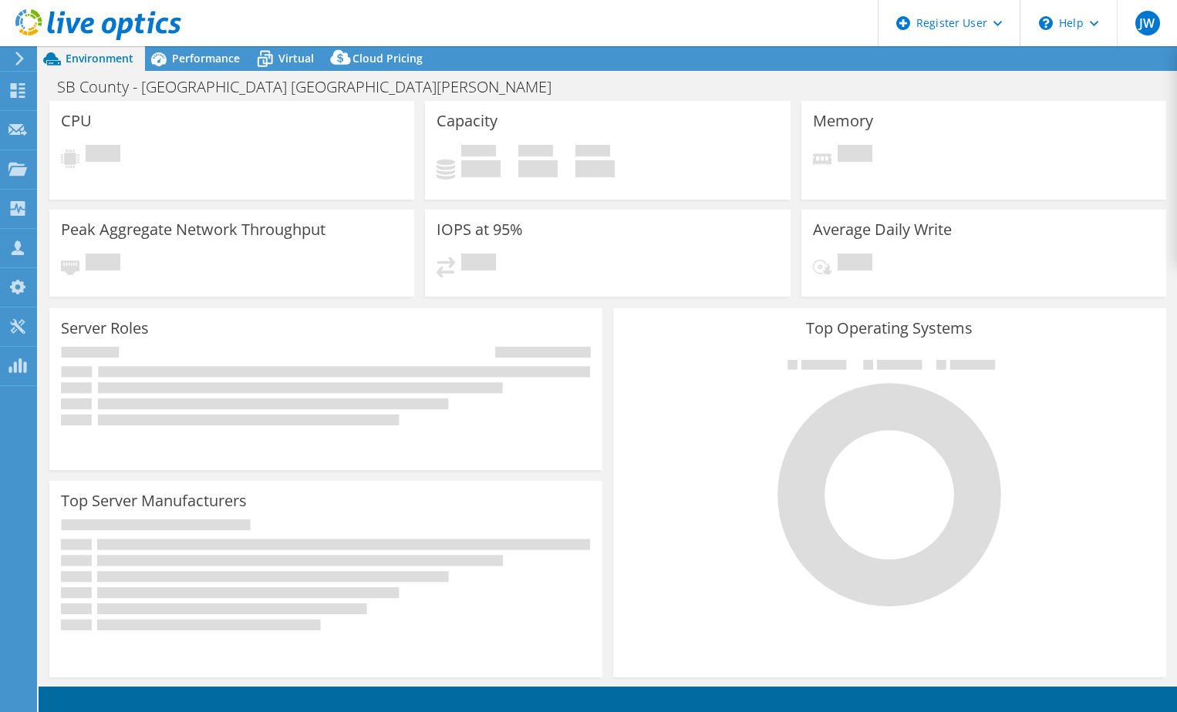
select select "USD"
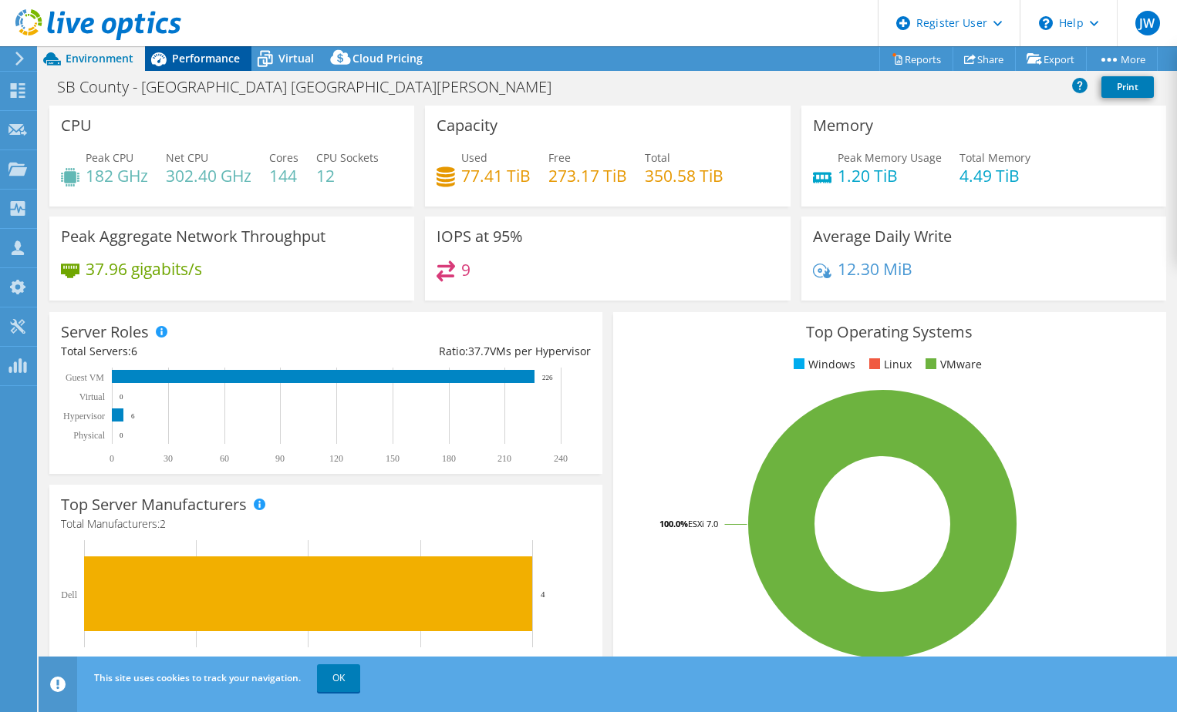
click at [183, 59] on span "Performance" at bounding box center [206, 58] width 68 height 15
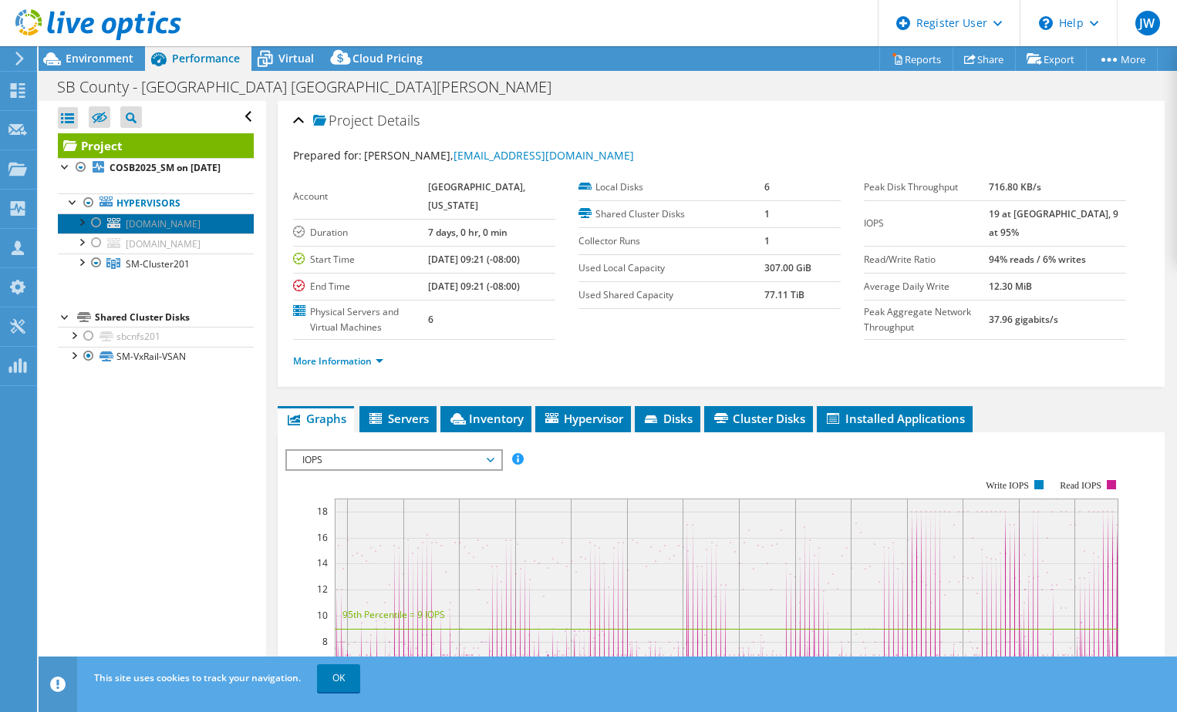
click at [153, 231] on span "[DOMAIN_NAME]" at bounding box center [163, 223] width 75 height 13
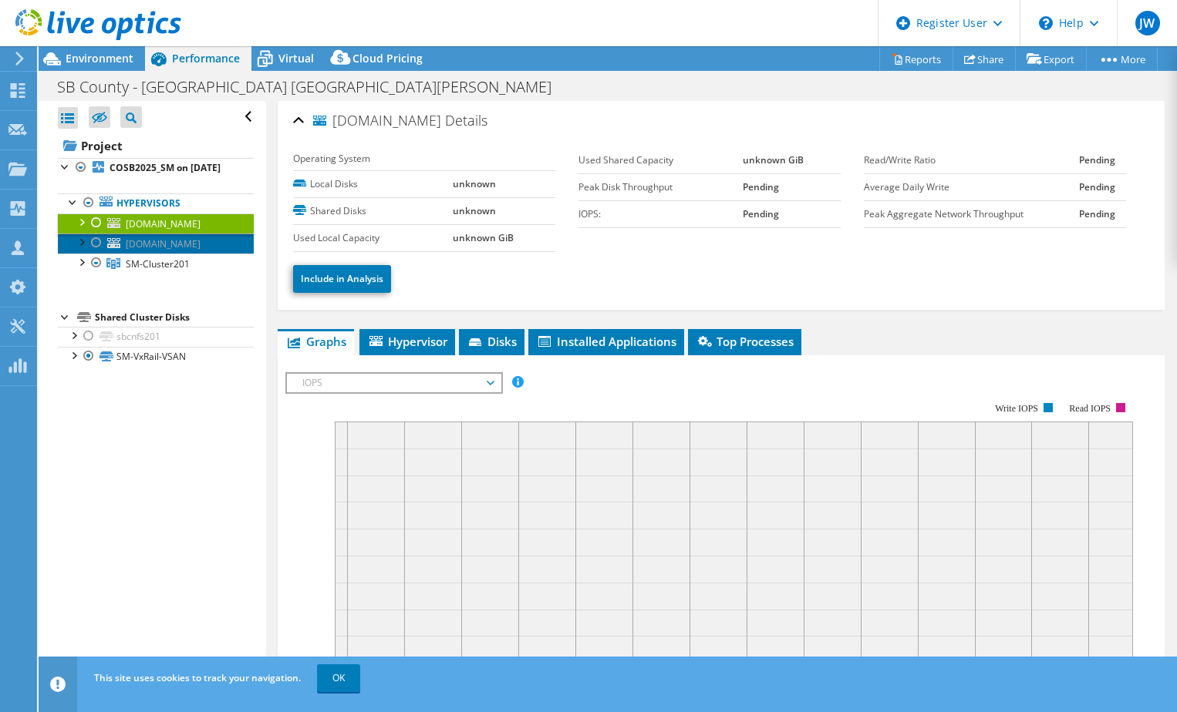
click at [153, 251] on span "[DOMAIN_NAME]" at bounding box center [163, 243] width 75 height 13
click at [160, 231] on span "[DOMAIN_NAME]" at bounding box center [163, 223] width 75 height 13
click at [167, 271] on span "SM-Cluster201" at bounding box center [158, 264] width 64 height 13
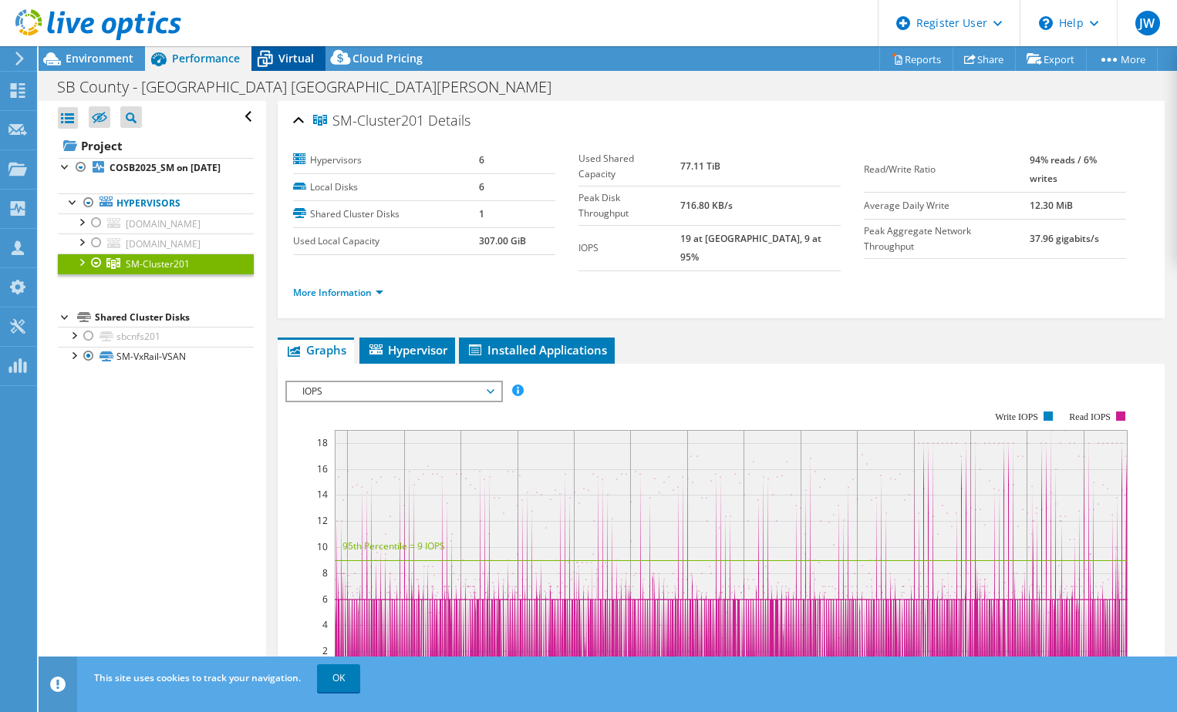
click at [276, 48] on icon at bounding box center [264, 58] width 27 height 27
